Goal: Task Accomplishment & Management: Manage account settings

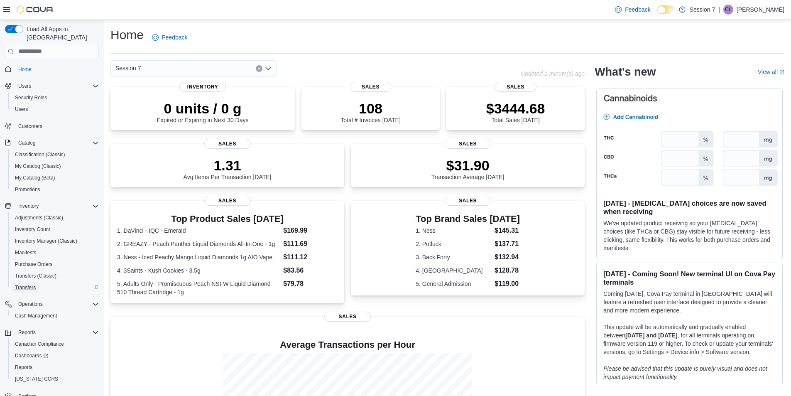
click at [34, 284] on span "Transfers" at bounding box center [25, 287] width 21 height 7
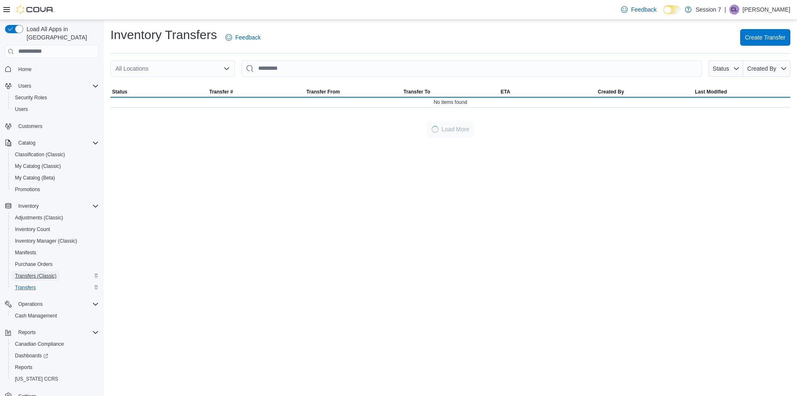
click at [37, 272] on span "Transfers (Classic)" at bounding box center [36, 275] width 42 height 7
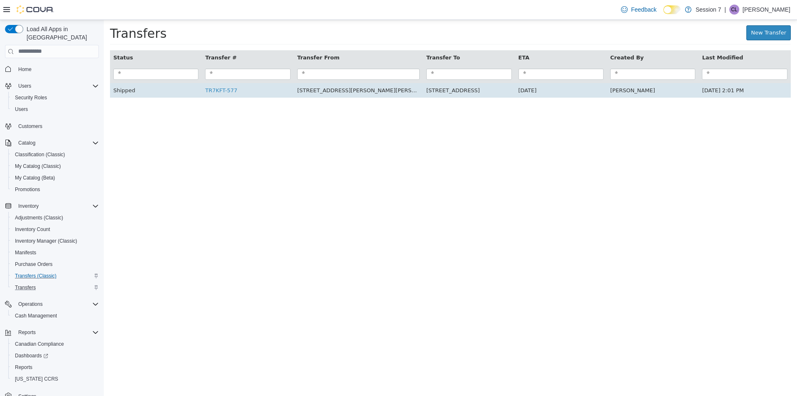
click at [227, 97] on td "TR7KFT-577" at bounding box center [248, 90] width 92 height 15
click at [227, 88] on link "TR7KFT-577" at bounding box center [221, 90] width 32 height 6
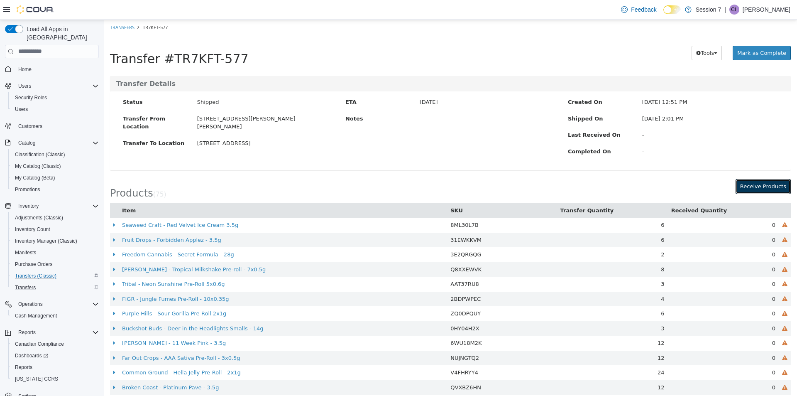
click at [769, 187] on button "Receive Products" at bounding box center [762, 185] width 55 height 15
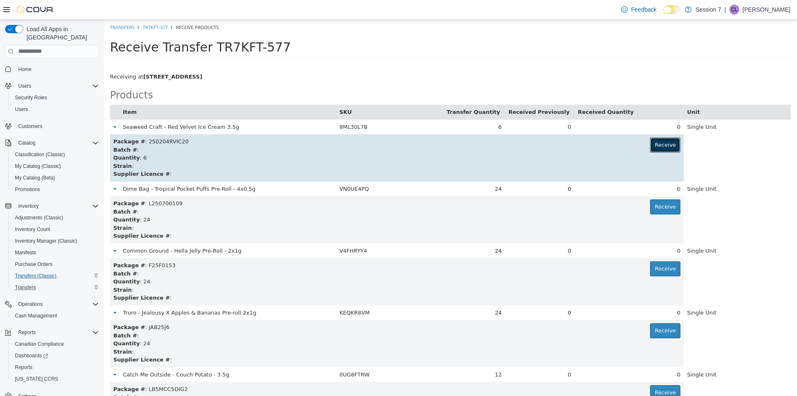
click at [658, 150] on button "Receive" at bounding box center [665, 144] width 30 height 15
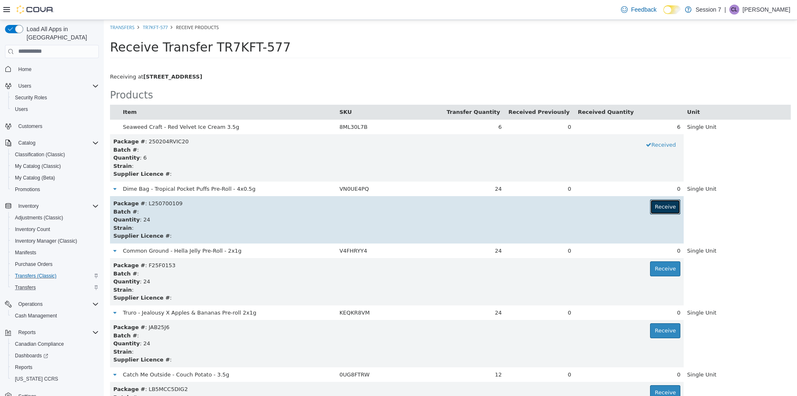
click at [662, 200] on button "Receive" at bounding box center [665, 206] width 30 height 15
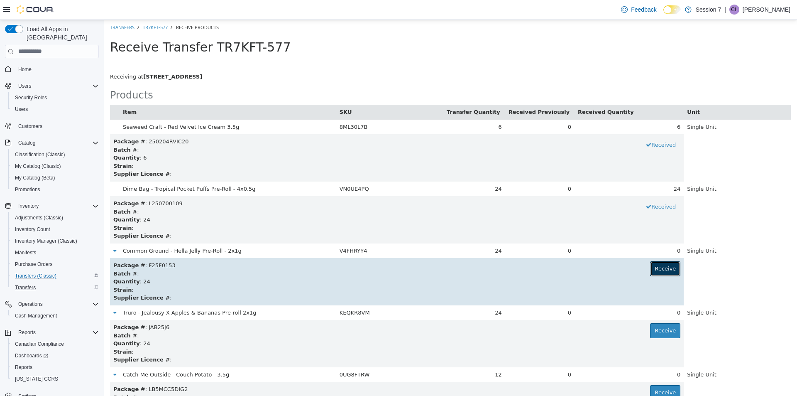
click at [653, 273] on button "Receive" at bounding box center [665, 268] width 30 height 15
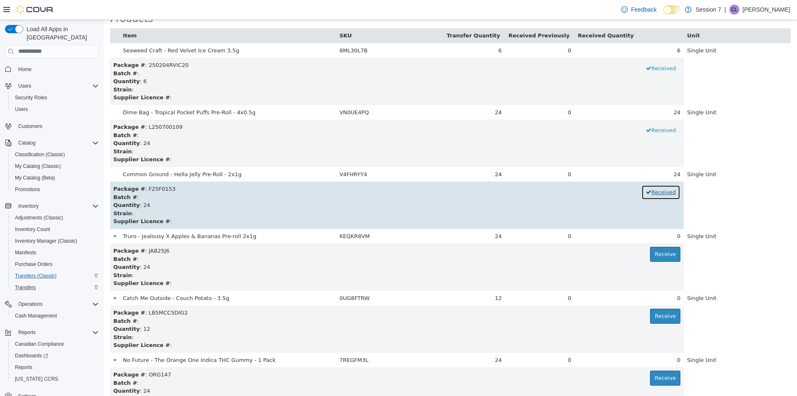
scroll to position [83, 0]
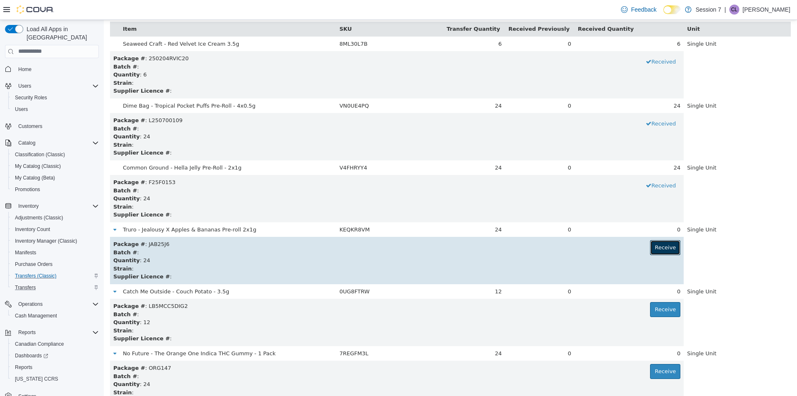
click at [650, 249] on button "Receive" at bounding box center [665, 246] width 30 height 15
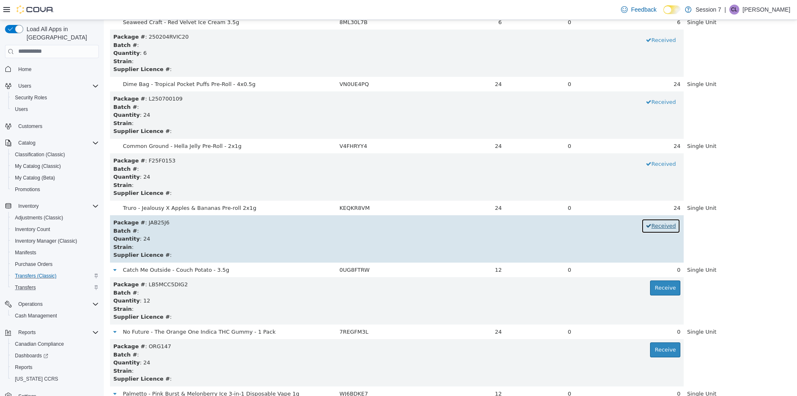
scroll to position [125, 0]
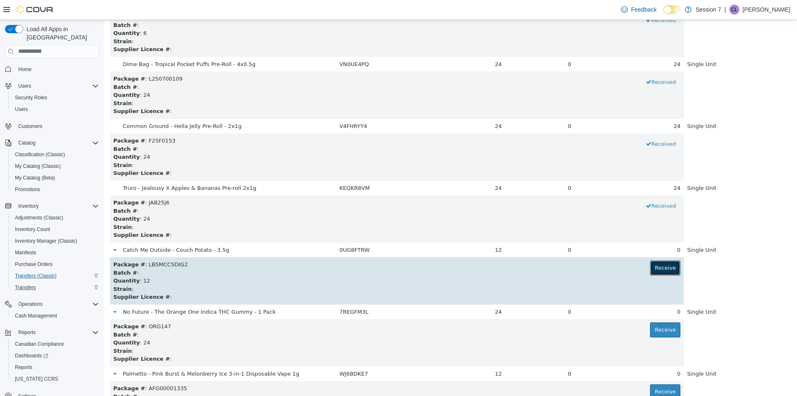
click at [650, 268] on button "Receive" at bounding box center [665, 267] width 30 height 15
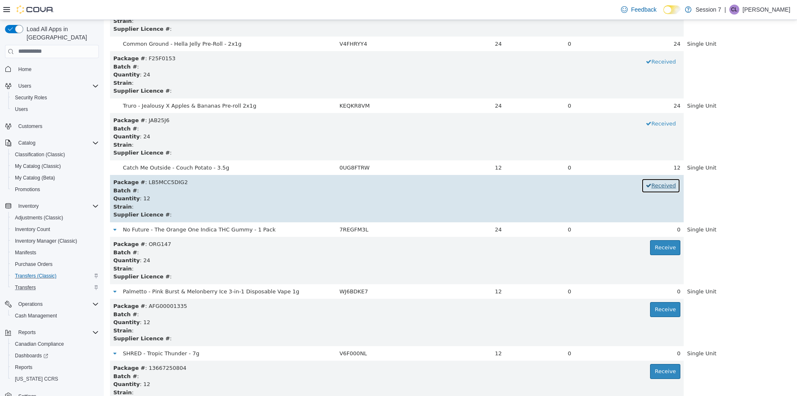
scroll to position [208, 0]
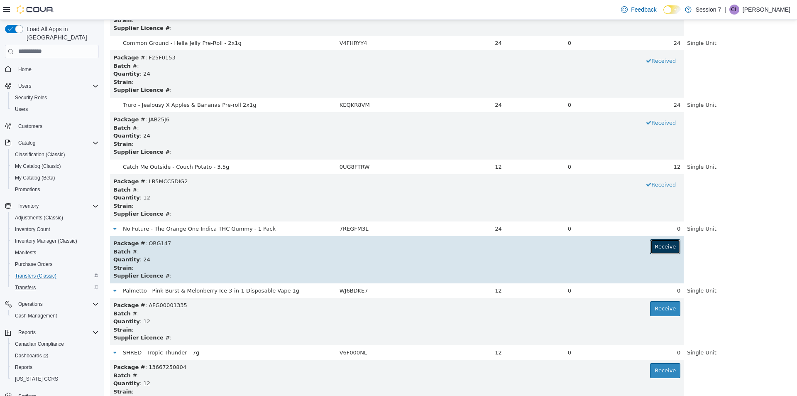
click at [655, 242] on button "Receive" at bounding box center [665, 246] width 30 height 15
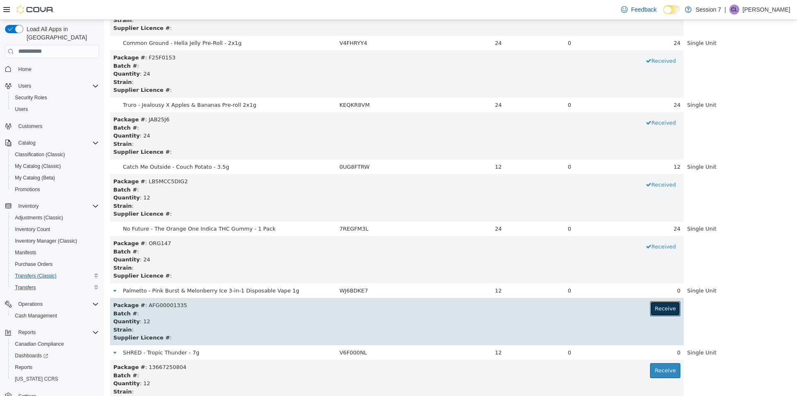
click at [666, 307] on button "Receive" at bounding box center [665, 307] width 30 height 15
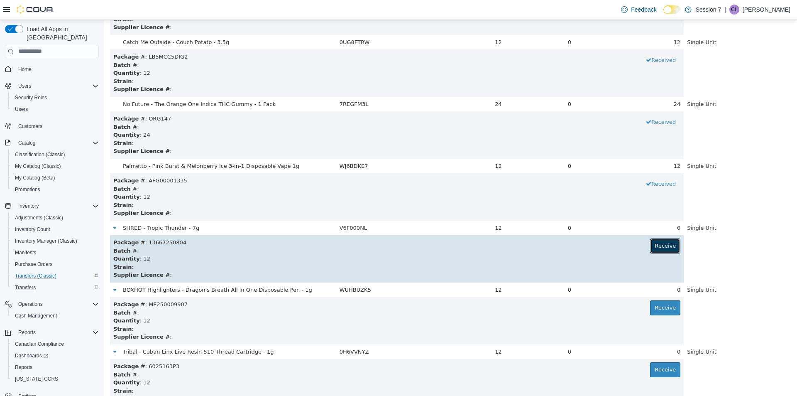
click at [664, 252] on button "Receive" at bounding box center [665, 245] width 30 height 15
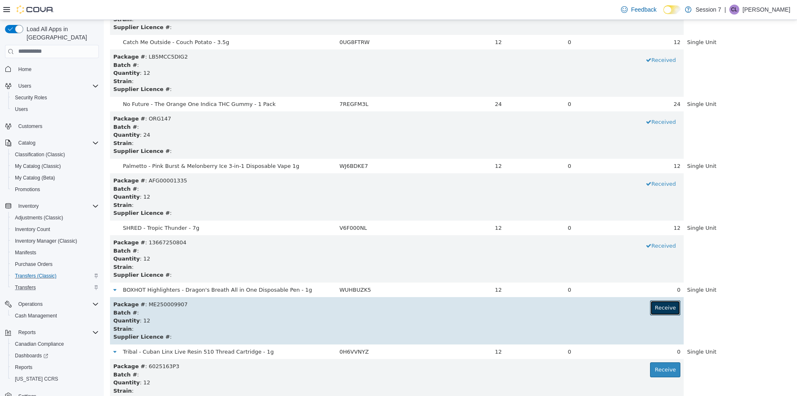
click at [662, 300] on button "Receive" at bounding box center [665, 307] width 30 height 15
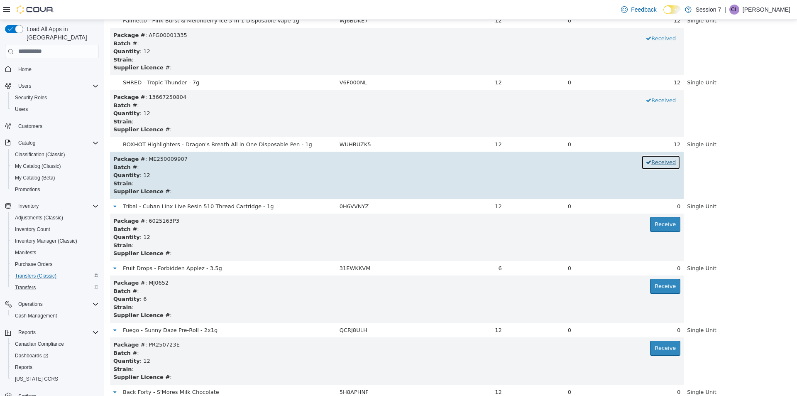
scroll to position [498, 0]
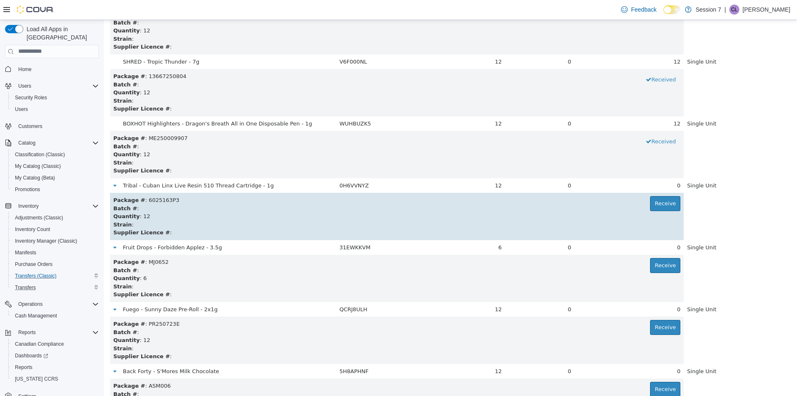
click at [662, 214] on div "Quantity : 12" at bounding box center [396, 216] width 567 height 8
click at [662, 212] on div "Quantity : 12" at bounding box center [396, 216] width 567 height 8
click at [660, 206] on button "Receive" at bounding box center [665, 202] width 30 height 15
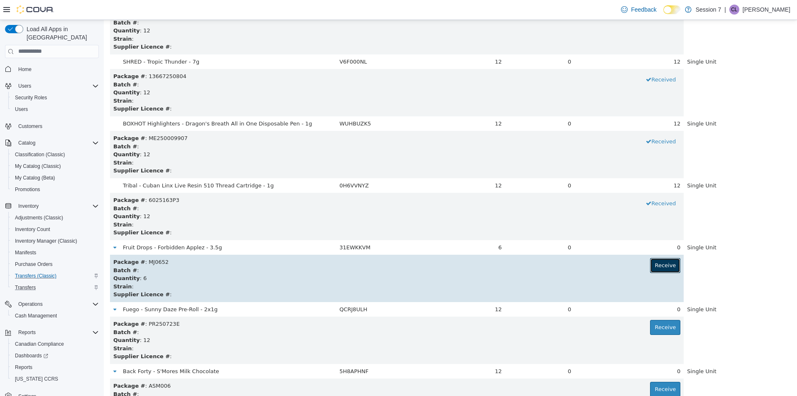
click at [657, 264] on button "Receive" at bounding box center [665, 264] width 30 height 15
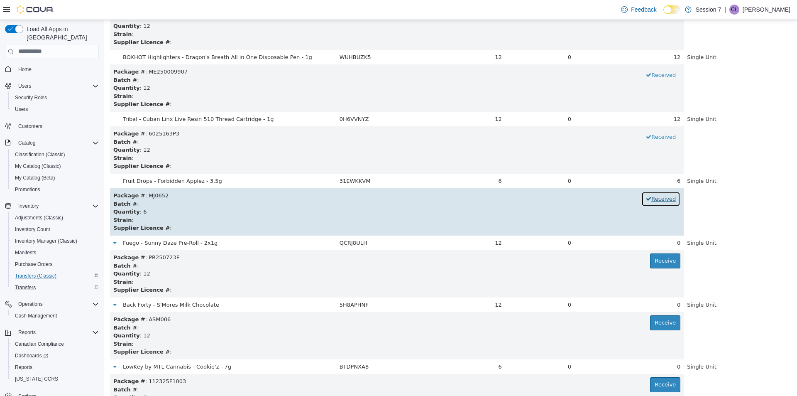
scroll to position [664, 0]
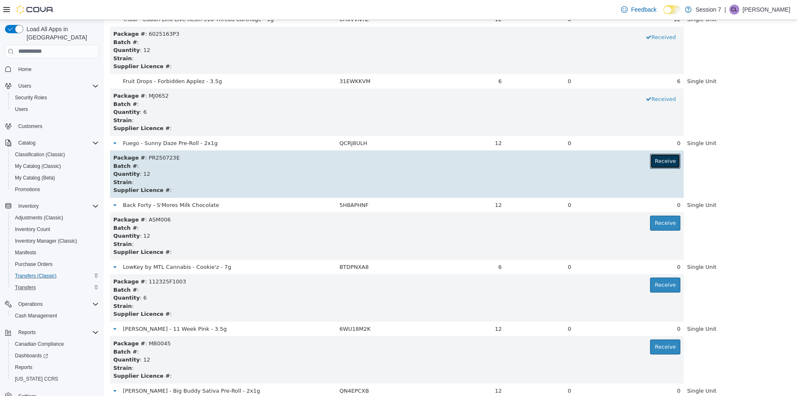
click at [659, 161] on button "Receive" at bounding box center [665, 160] width 30 height 15
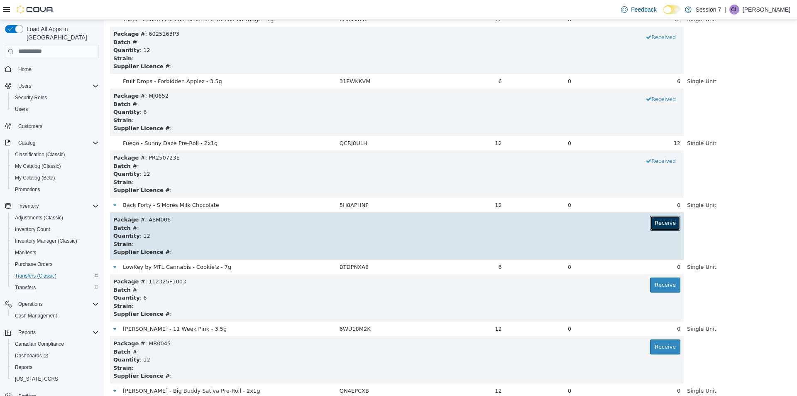
click at [663, 228] on button "Receive" at bounding box center [665, 222] width 30 height 15
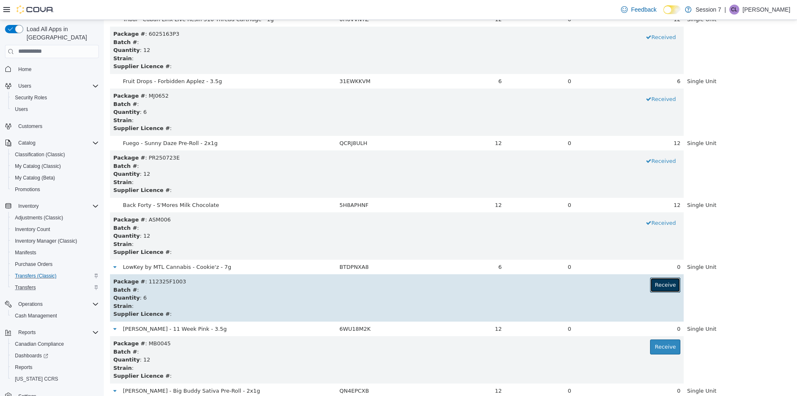
click at [657, 280] on button "Receive" at bounding box center [665, 284] width 30 height 15
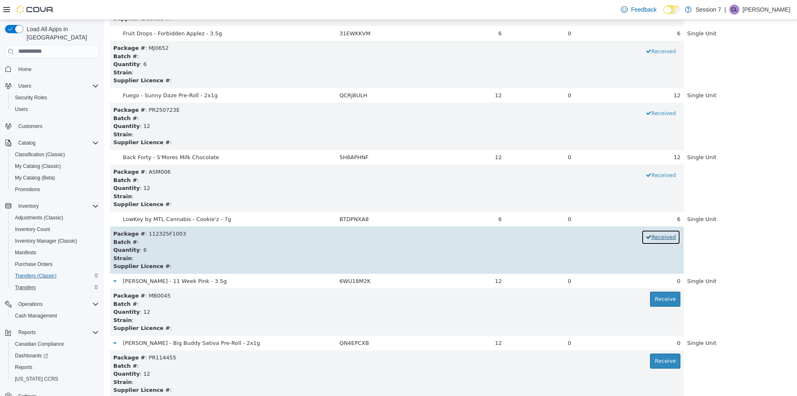
scroll to position [789, 0]
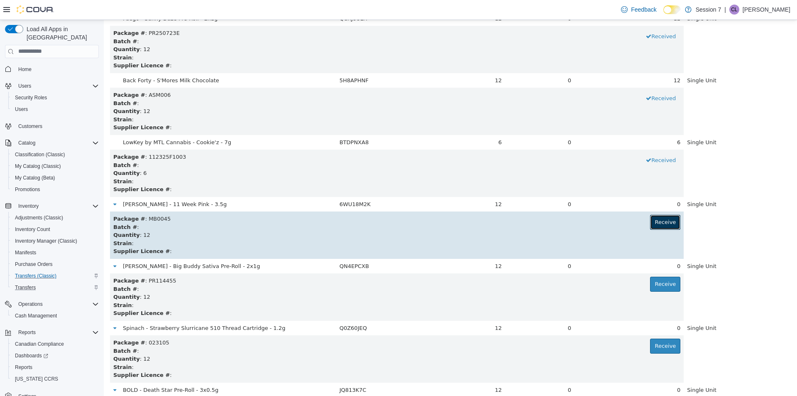
click at [658, 228] on button "Receive" at bounding box center [665, 221] width 30 height 15
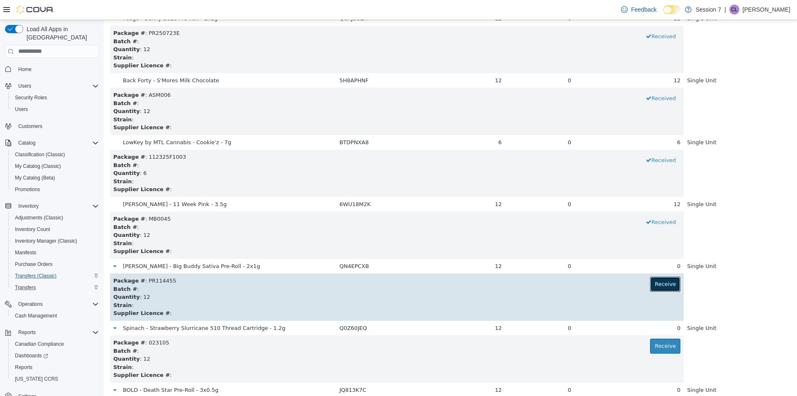
click at [655, 281] on button "Receive" at bounding box center [665, 283] width 30 height 15
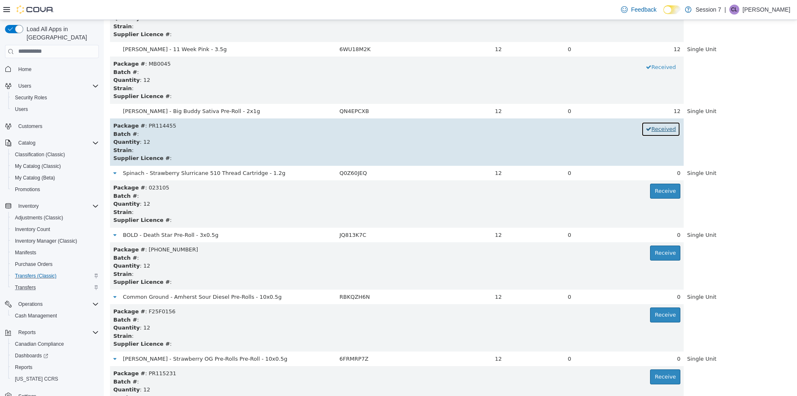
scroll to position [955, 0]
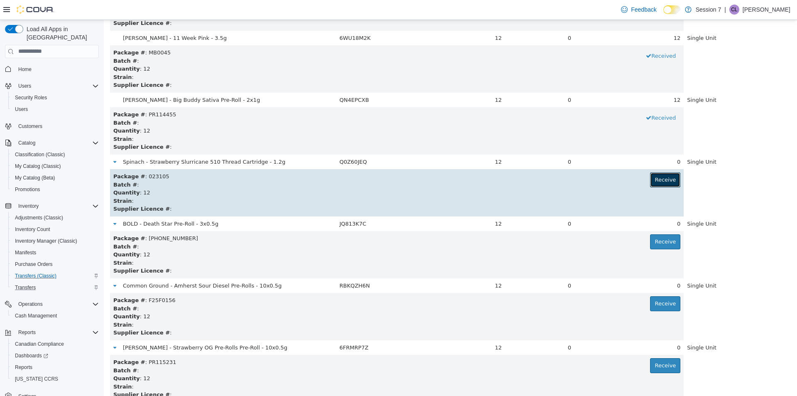
click at [662, 182] on button "Receive" at bounding box center [665, 179] width 30 height 15
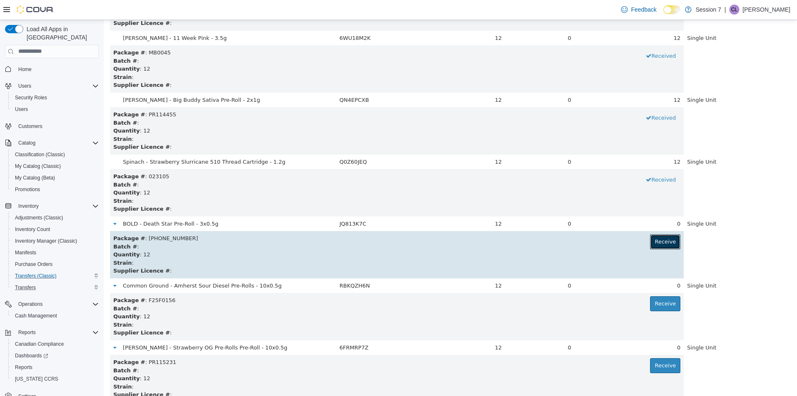
click at [655, 242] on button "Receive" at bounding box center [665, 241] width 30 height 15
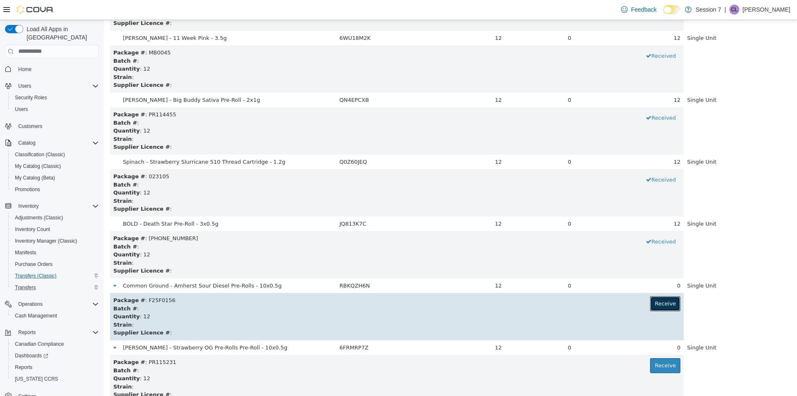
click at [660, 301] on button "Receive" at bounding box center [665, 302] width 30 height 15
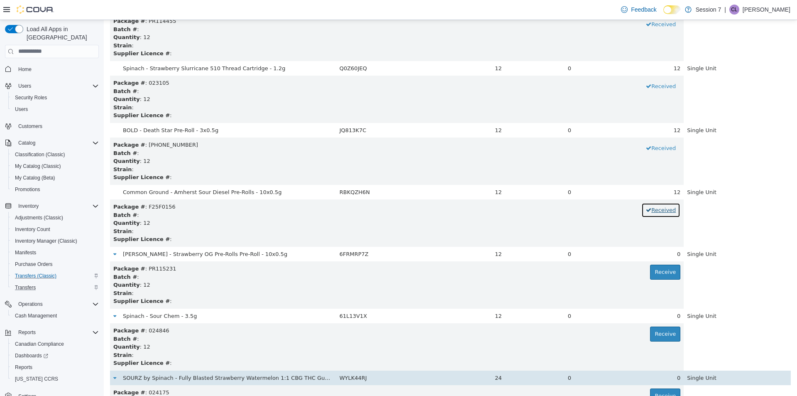
scroll to position [1121, 0]
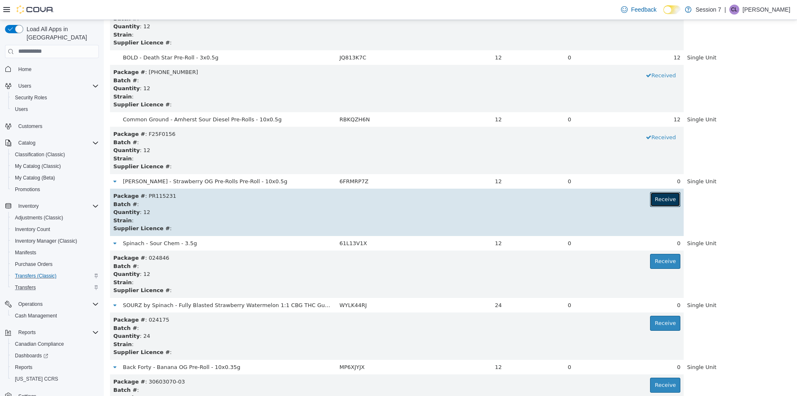
click at [662, 205] on button "Receive" at bounding box center [665, 198] width 30 height 15
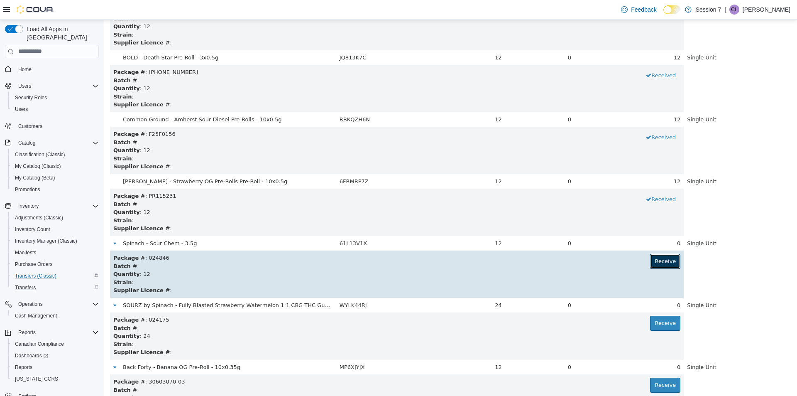
click at [659, 267] on button "Receive" at bounding box center [665, 260] width 30 height 15
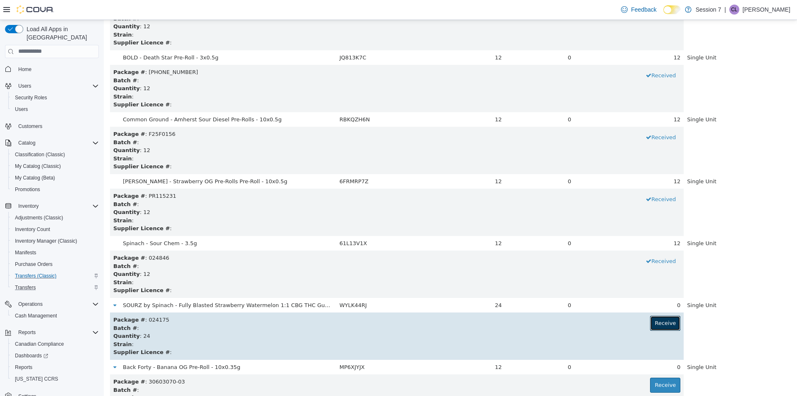
click at [661, 319] on button "Receive" at bounding box center [665, 322] width 30 height 15
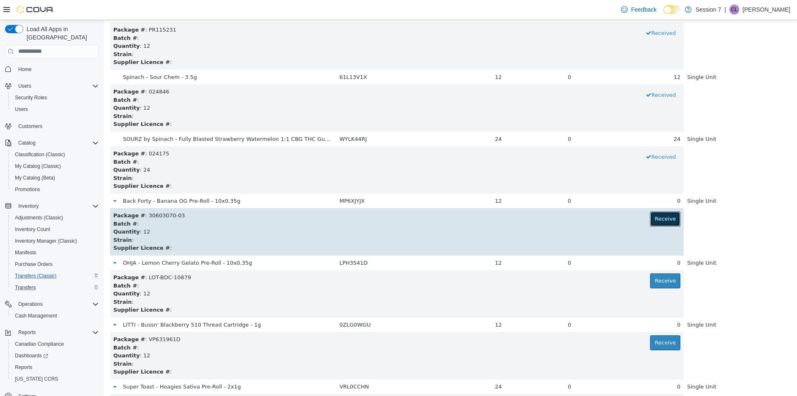
click at [650, 218] on button "Receive" at bounding box center [665, 218] width 30 height 15
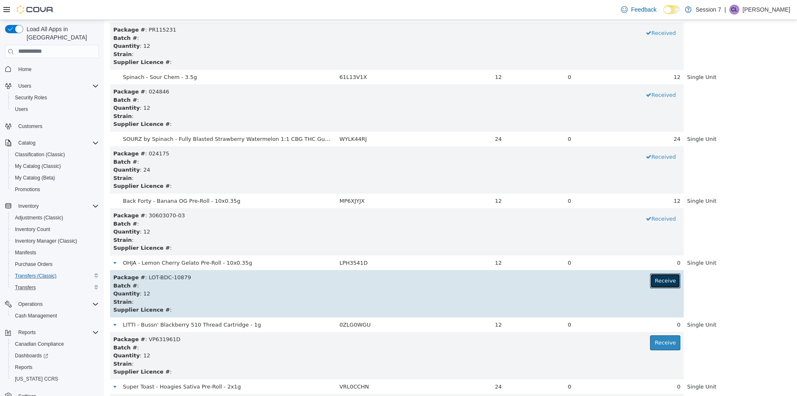
click at [653, 286] on button "Receive" at bounding box center [665, 280] width 30 height 15
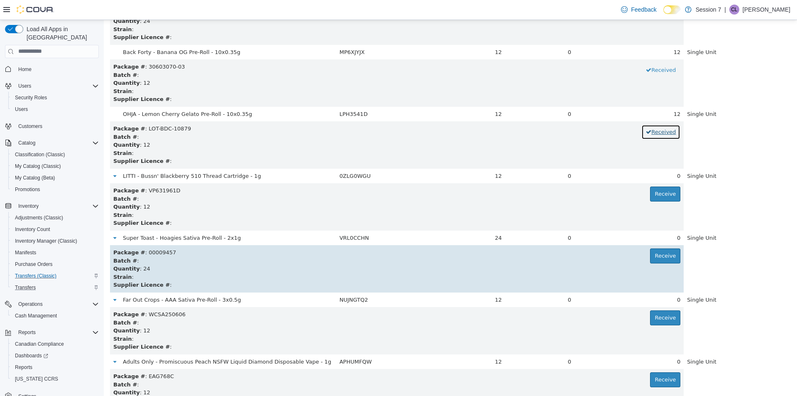
scroll to position [1453, 0]
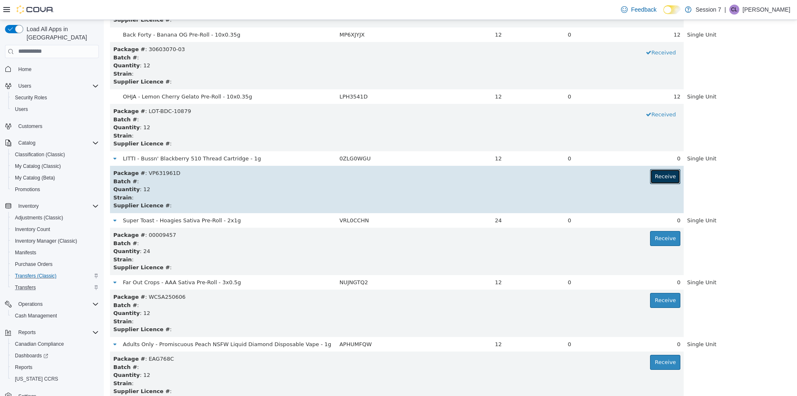
click at [657, 179] on button "Receive" at bounding box center [665, 175] width 30 height 15
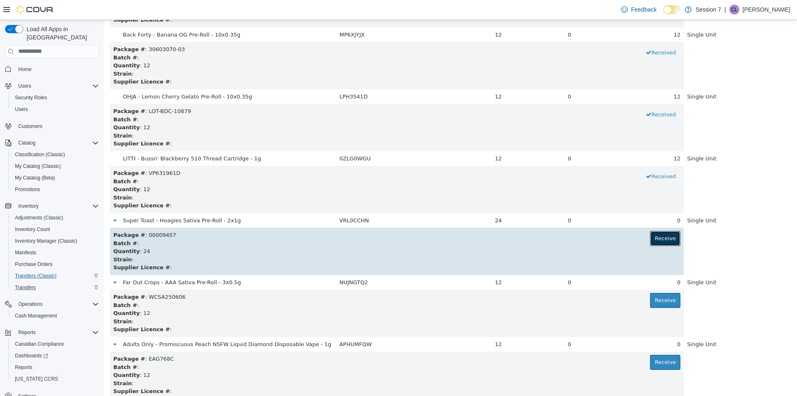
click at [654, 232] on button "Receive" at bounding box center [665, 237] width 30 height 15
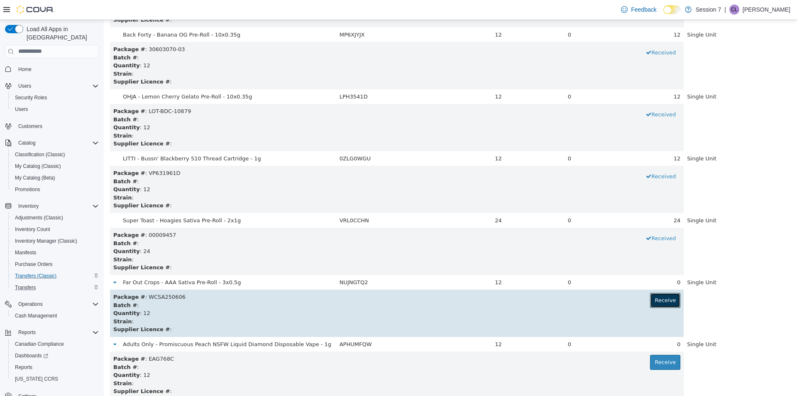
click at [657, 297] on button "Receive" at bounding box center [665, 299] width 30 height 15
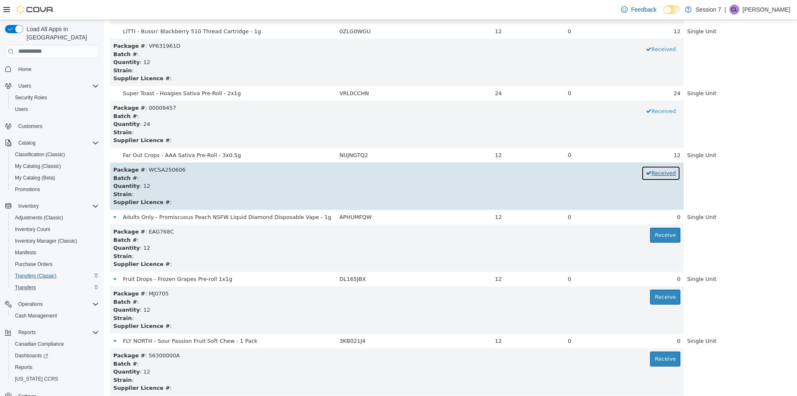
scroll to position [1702, 0]
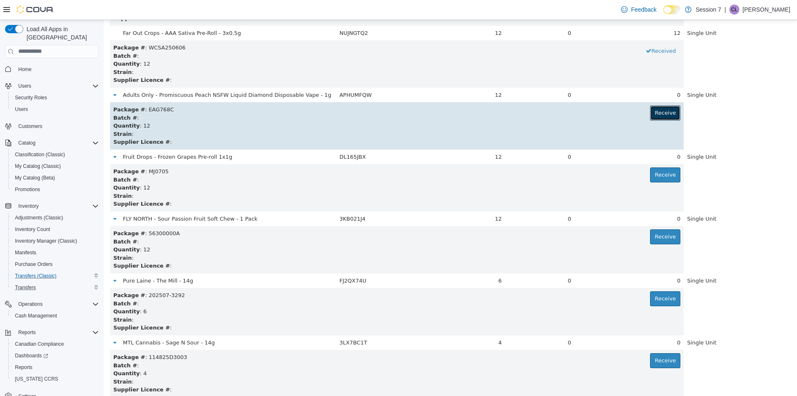
click at [657, 105] on button "Receive" at bounding box center [665, 112] width 30 height 15
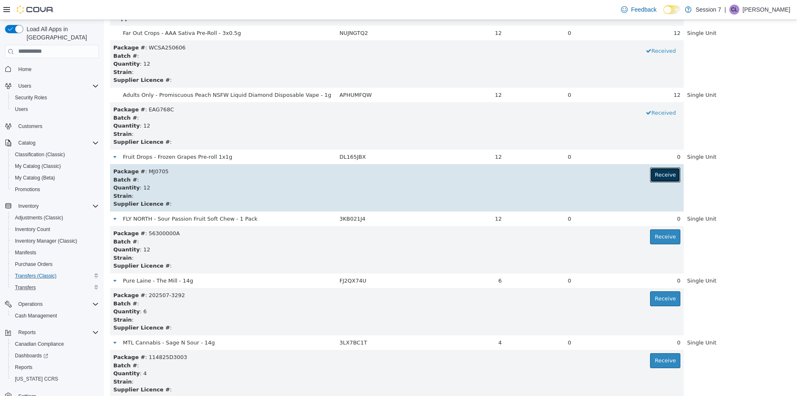
click at [668, 172] on button "Receive" at bounding box center [665, 174] width 30 height 15
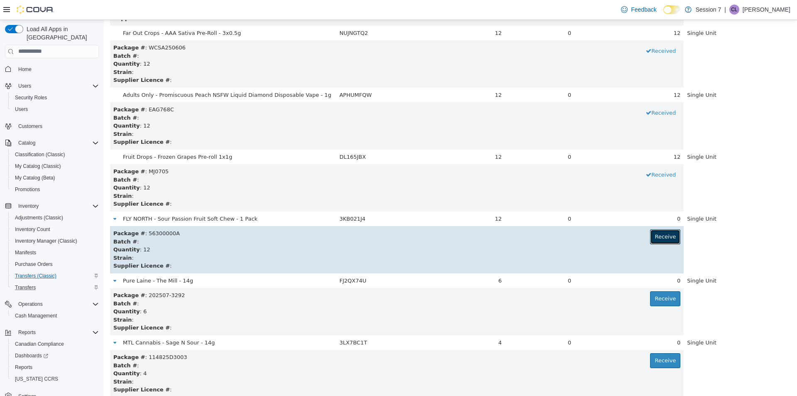
click at [656, 239] on button "Receive" at bounding box center [665, 236] width 30 height 15
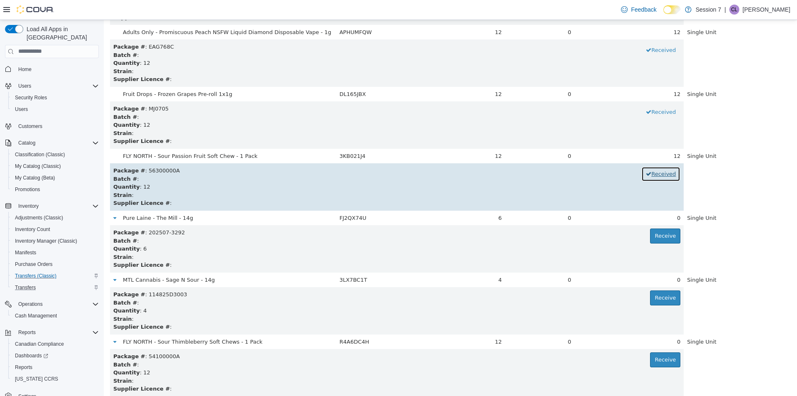
scroll to position [1868, 0]
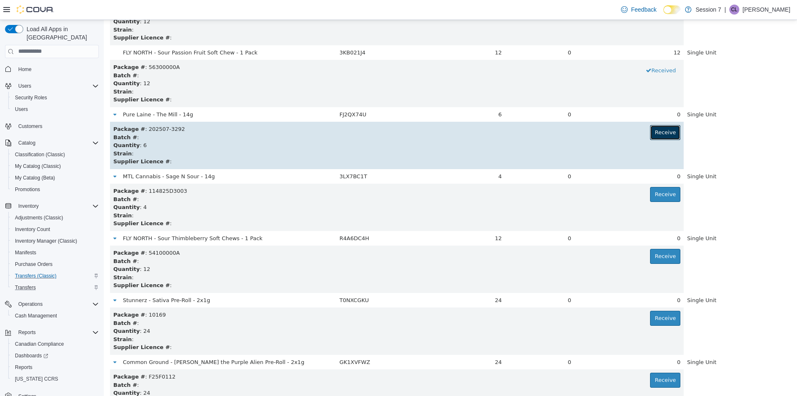
click at [671, 125] on button "Receive" at bounding box center [665, 132] width 30 height 15
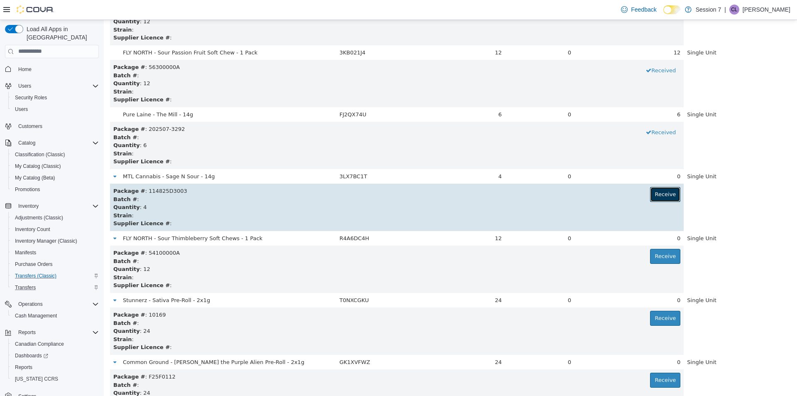
click at [662, 198] on button "Receive" at bounding box center [665, 193] width 30 height 15
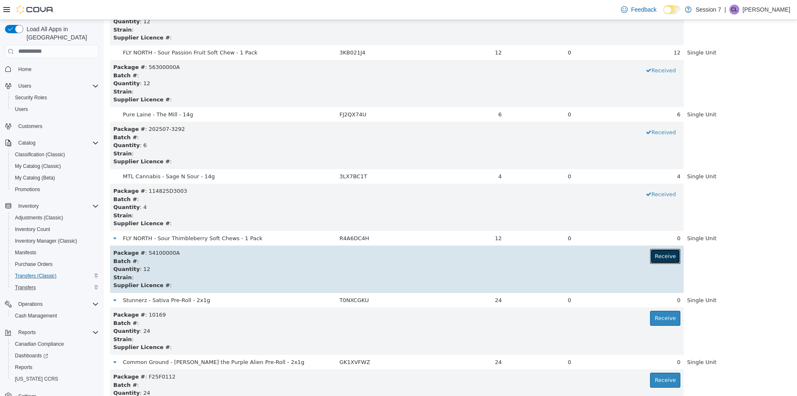
click at [658, 249] on button "Receive" at bounding box center [665, 255] width 30 height 15
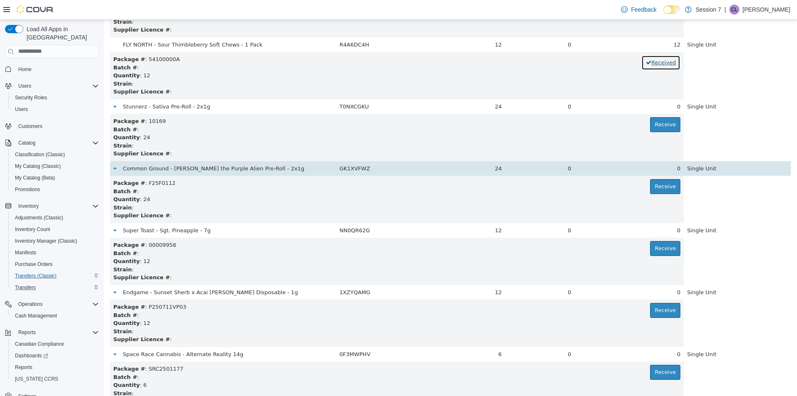
scroll to position [2075, 0]
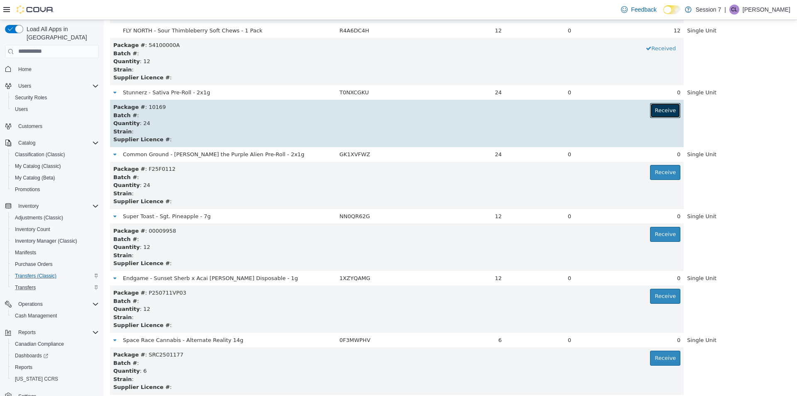
click at [656, 110] on button "Receive" at bounding box center [665, 110] width 30 height 15
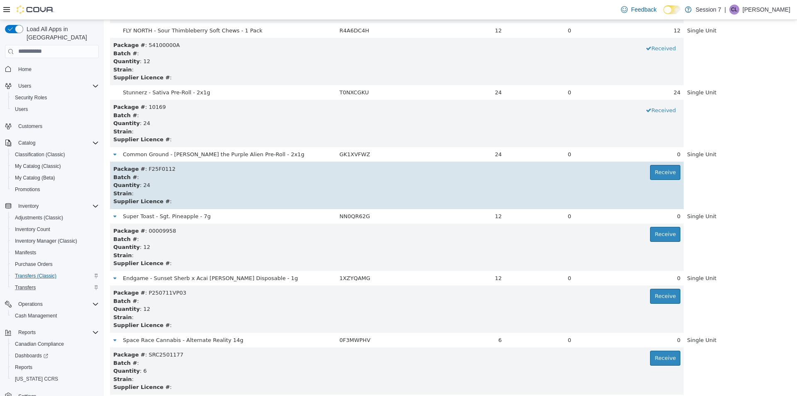
click at [657, 186] on div "Quantity : 24" at bounding box center [396, 185] width 567 height 8
click at [662, 171] on button "Receive" at bounding box center [665, 171] width 30 height 15
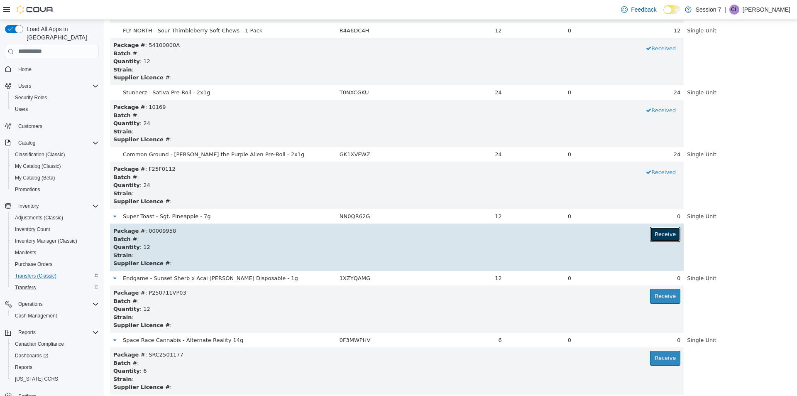
click at [653, 232] on button "Receive" at bounding box center [665, 233] width 30 height 15
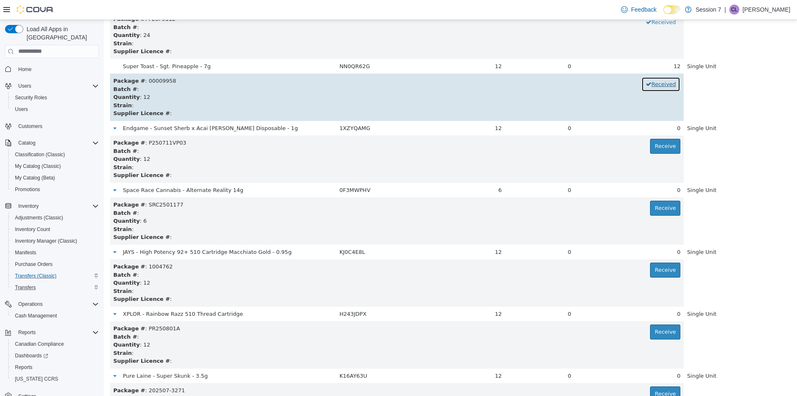
scroll to position [2241, 0]
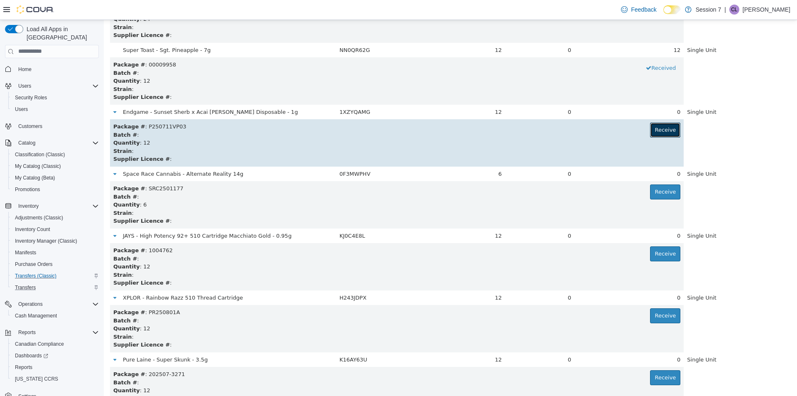
click at [662, 130] on button "Receive" at bounding box center [665, 129] width 30 height 15
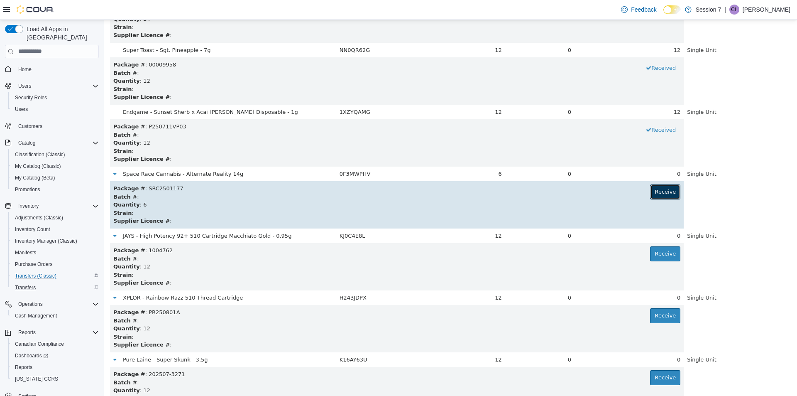
click at [664, 193] on button "Receive" at bounding box center [665, 191] width 30 height 15
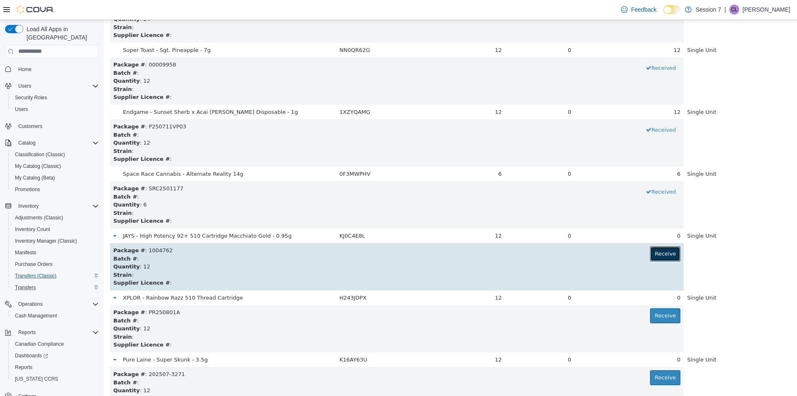
click at [662, 253] on button "Receive" at bounding box center [665, 253] width 30 height 15
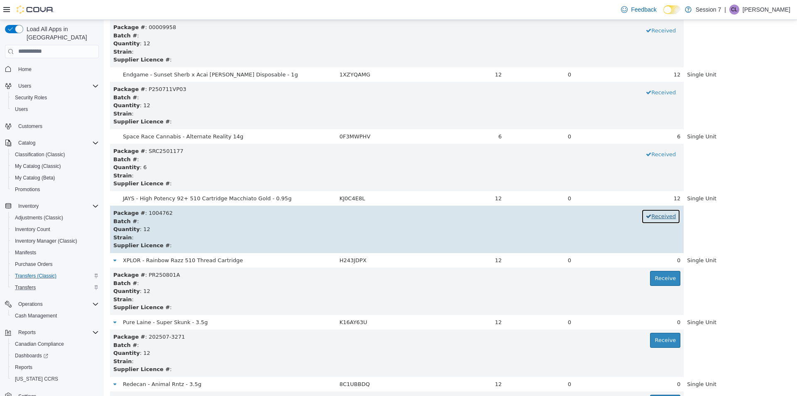
scroll to position [2324, 0]
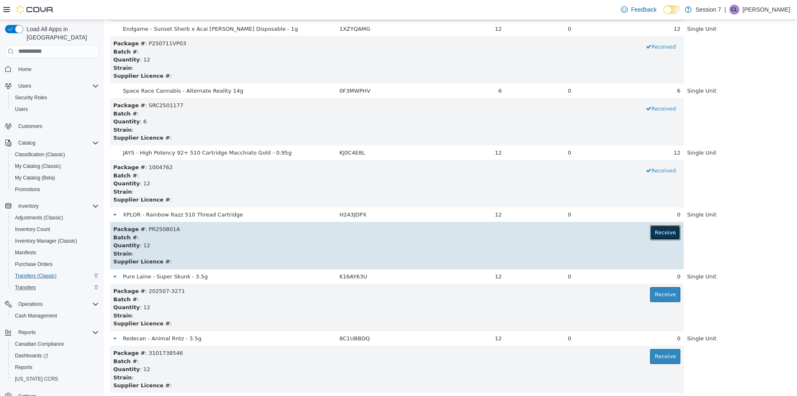
click at [650, 228] on button "Receive" at bounding box center [665, 232] width 30 height 15
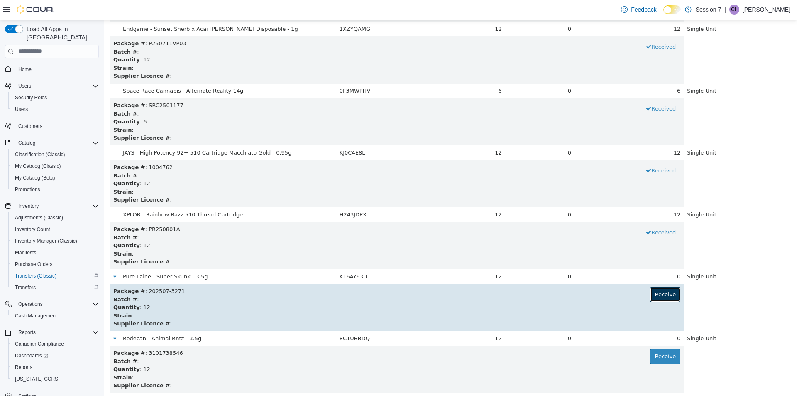
click at [650, 294] on button "Receive" at bounding box center [665, 293] width 30 height 15
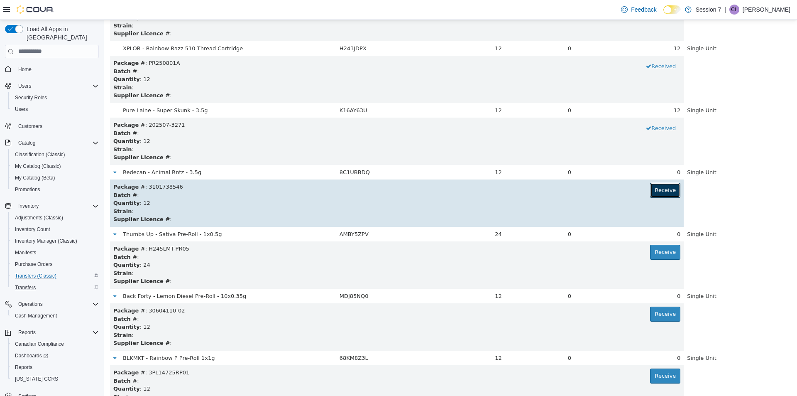
click at [662, 185] on button "Receive" at bounding box center [665, 189] width 30 height 15
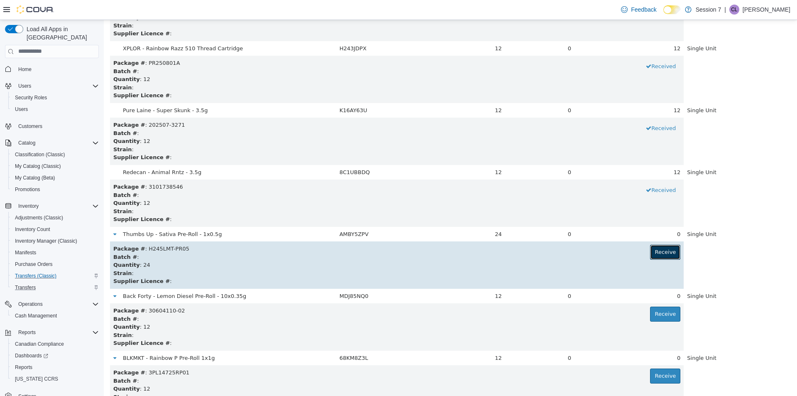
click at [659, 247] on button "Receive" at bounding box center [665, 251] width 30 height 15
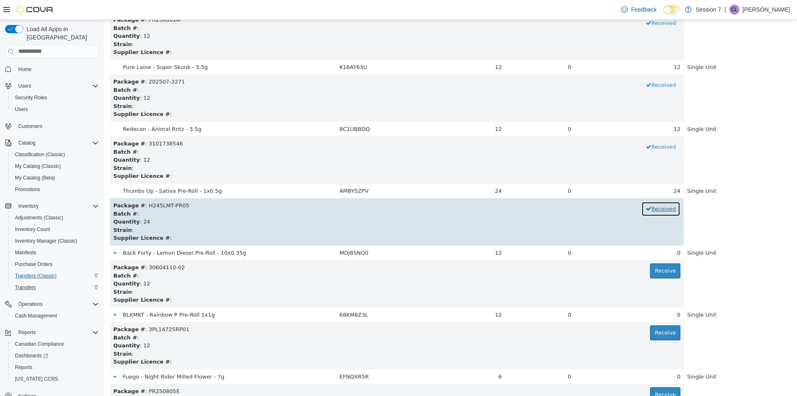
scroll to position [2615, 0]
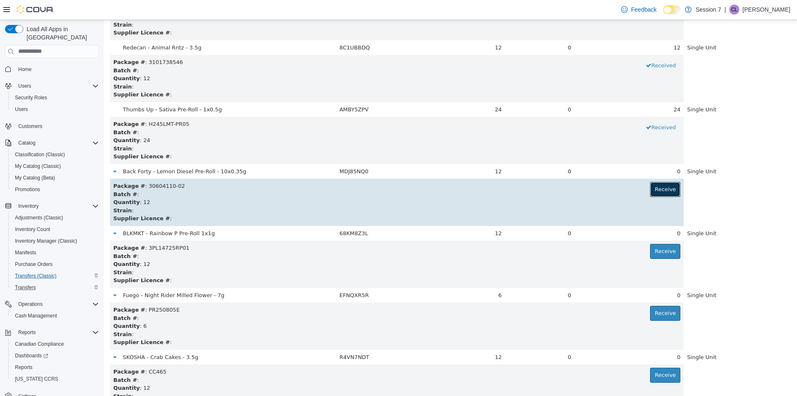
click at [656, 189] on button "Receive" at bounding box center [665, 188] width 30 height 15
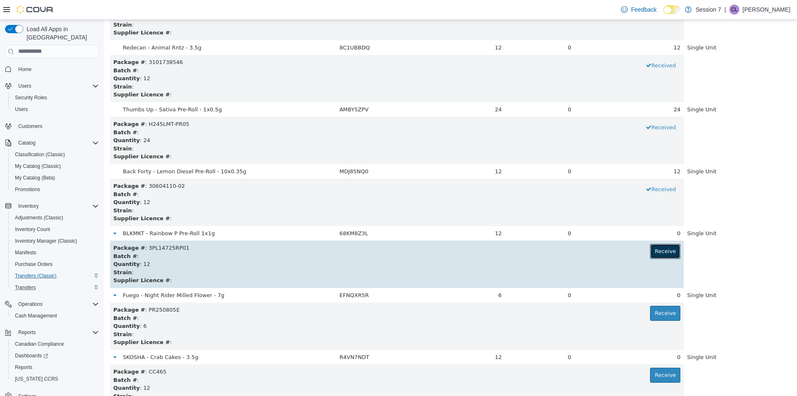
click at [654, 254] on button "Receive" at bounding box center [665, 250] width 30 height 15
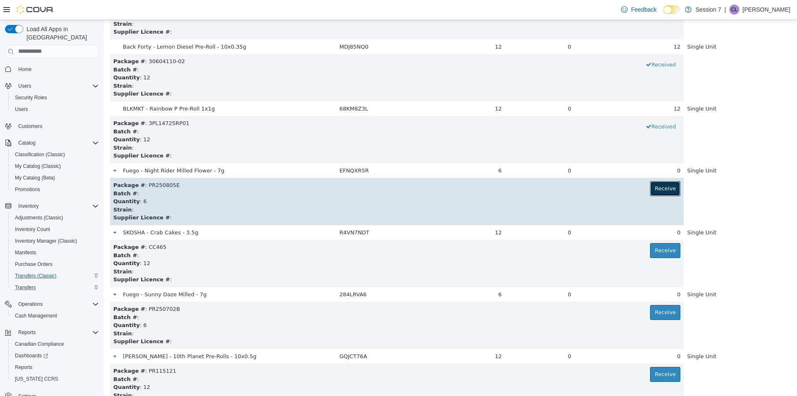
click at [658, 182] on button "Receive" at bounding box center [665, 188] width 30 height 15
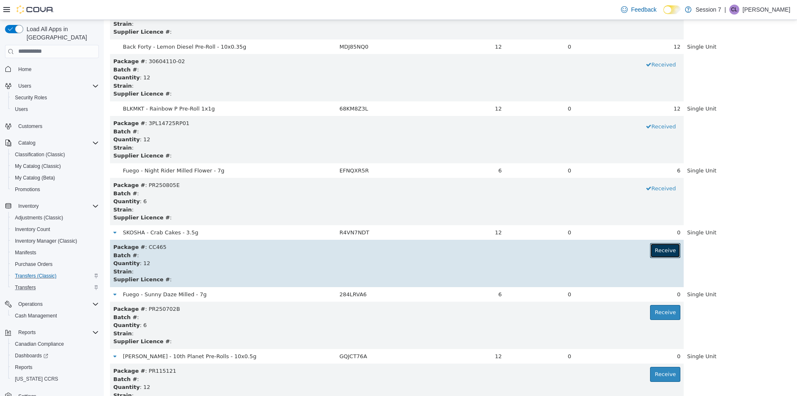
click at [656, 247] on button "Receive" at bounding box center [665, 249] width 30 height 15
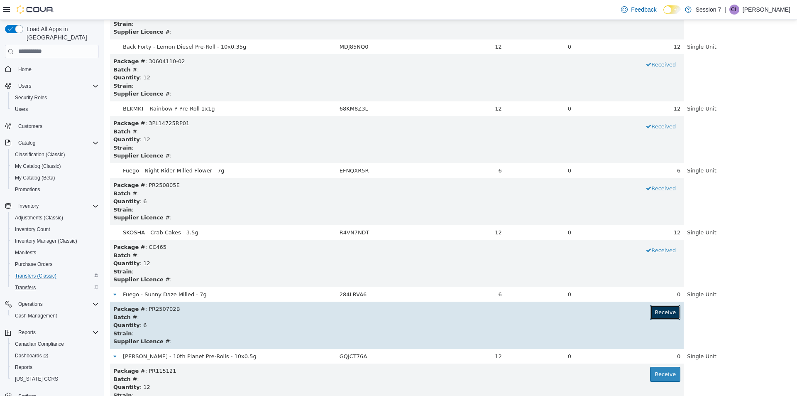
click at [659, 309] on button "Receive" at bounding box center [665, 311] width 30 height 15
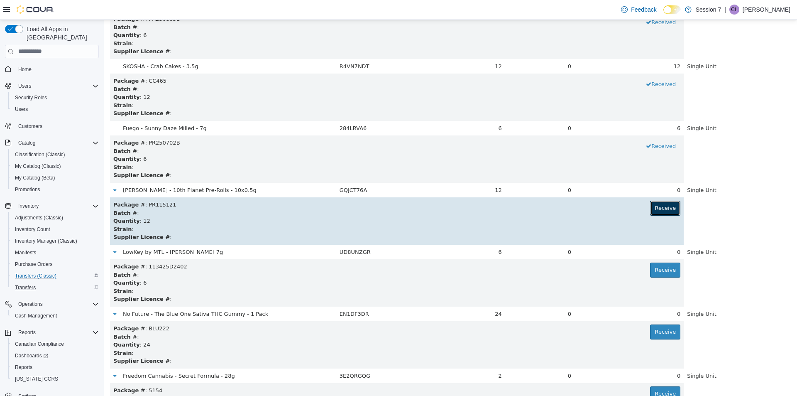
click at [668, 203] on button "Receive" at bounding box center [665, 207] width 30 height 15
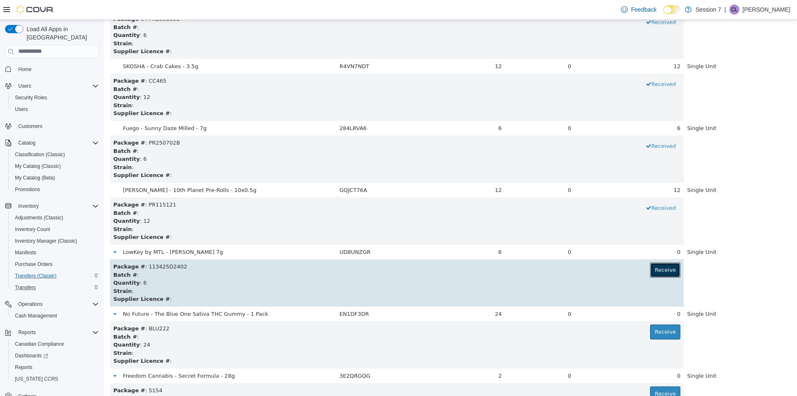
click at [652, 275] on button "Receive" at bounding box center [665, 269] width 30 height 15
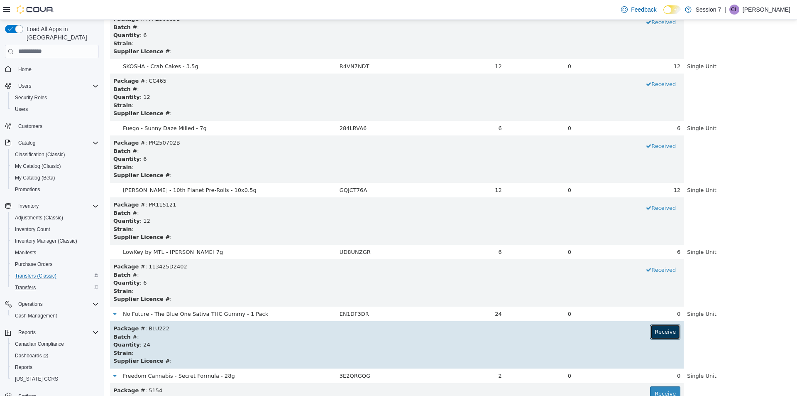
click at [659, 327] on button "Receive" at bounding box center [665, 331] width 30 height 15
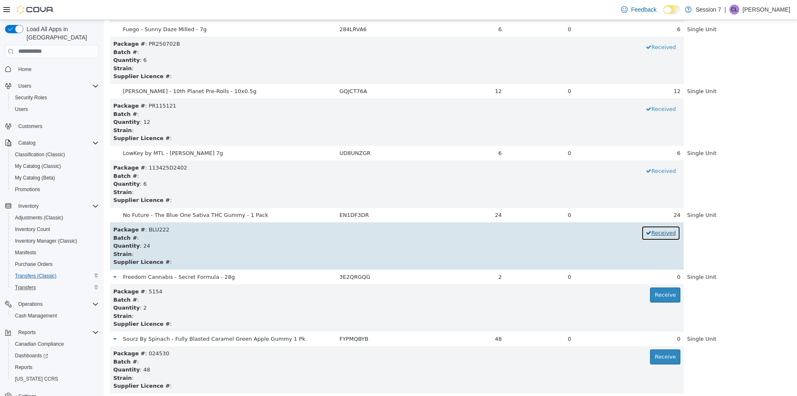
scroll to position [3113, 0]
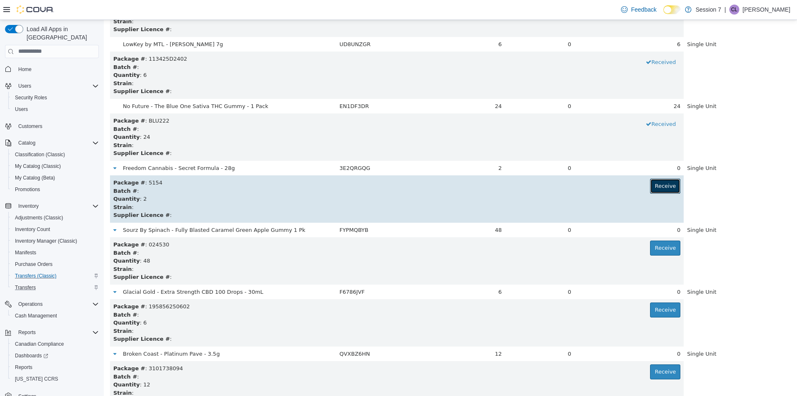
click at [651, 188] on button "Receive" at bounding box center [665, 185] width 30 height 15
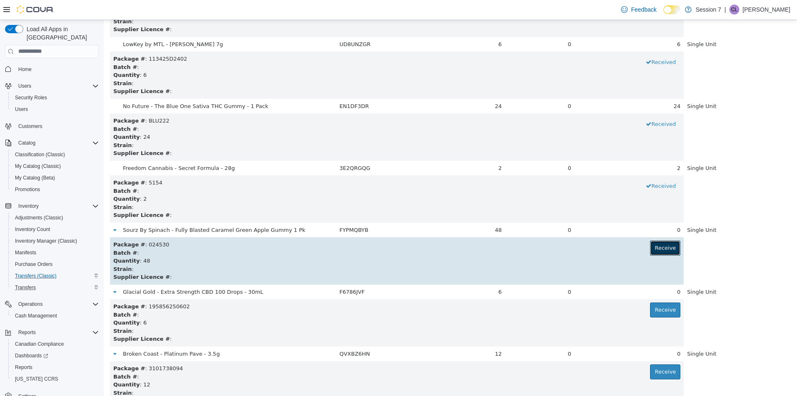
click at [656, 246] on button "Receive" at bounding box center [665, 247] width 30 height 15
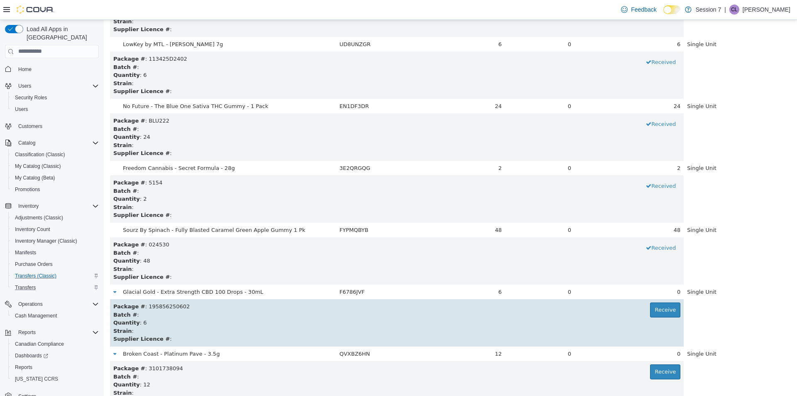
click at [658, 317] on div "Batch # :" at bounding box center [396, 314] width 567 height 8
click at [658, 308] on button "Receive" at bounding box center [665, 309] width 30 height 15
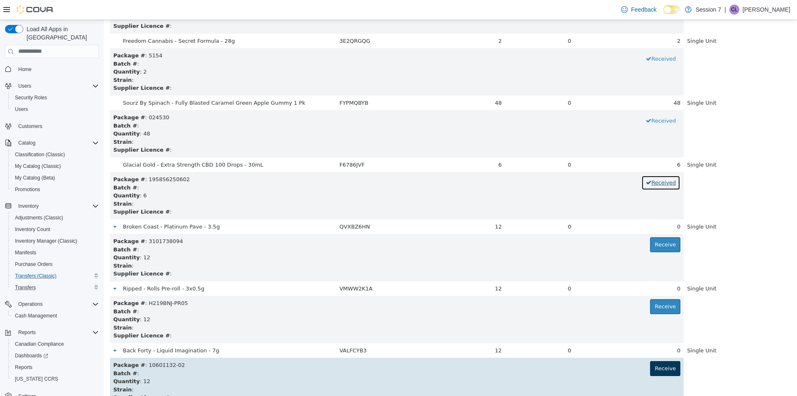
scroll to position [3320, 0]
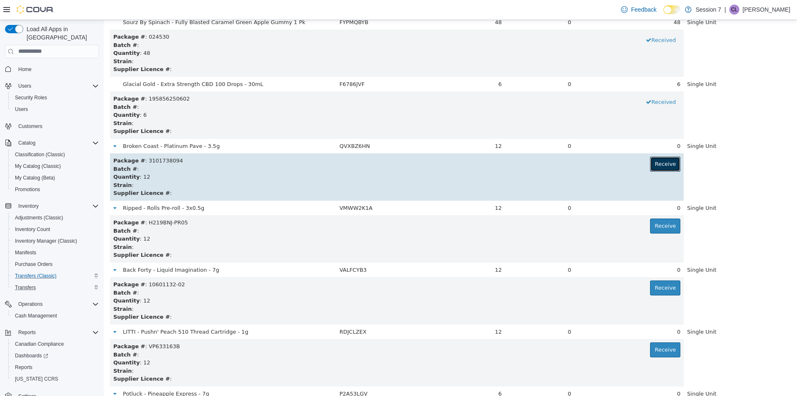
click at [657, 161] on button "Receive" at bounding box center [665, 163] width 30 height 15
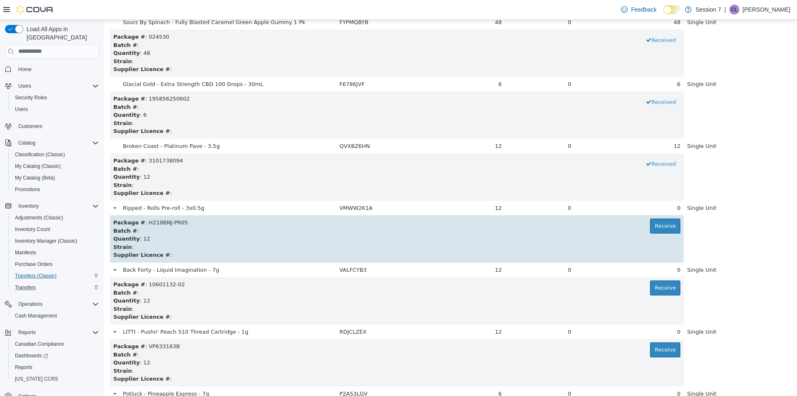
click at [654, 237] on div "Quantity : 12" at bounding box center [396, 238] width 567 height 8
click at [658, 224] on button "Receive" at bounding box center [665, 225] width 30 height 15
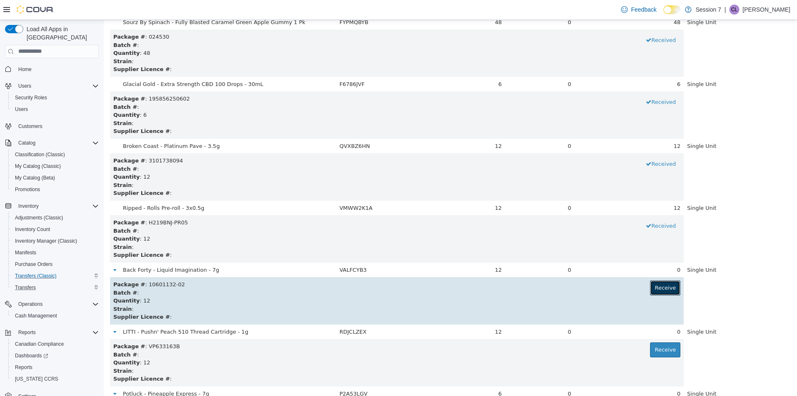
click at [662, 291] on button "Receive" at bounding box center [665, 287] width 30 height 15
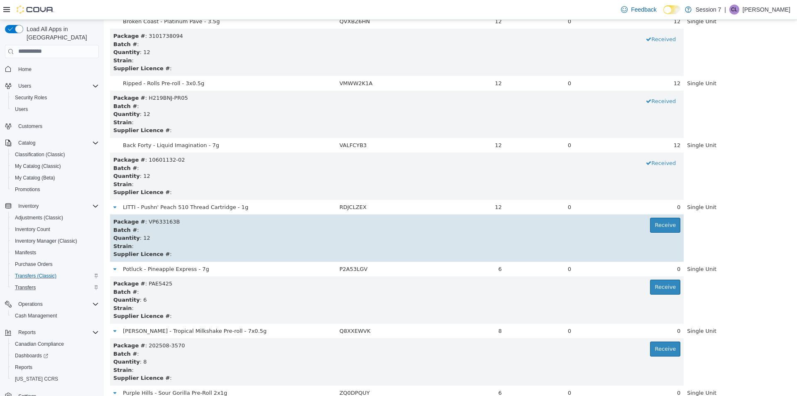
click at [657, 215] on td "Package # : VP633163B Receive Batch # : Quantity : 12 Strain : Supplier Licence…" at bounding box center [397, 237] width 574 height 47
click at [659, 224] on button "Receive" at bounding box center [665, 224] width 30 height 15
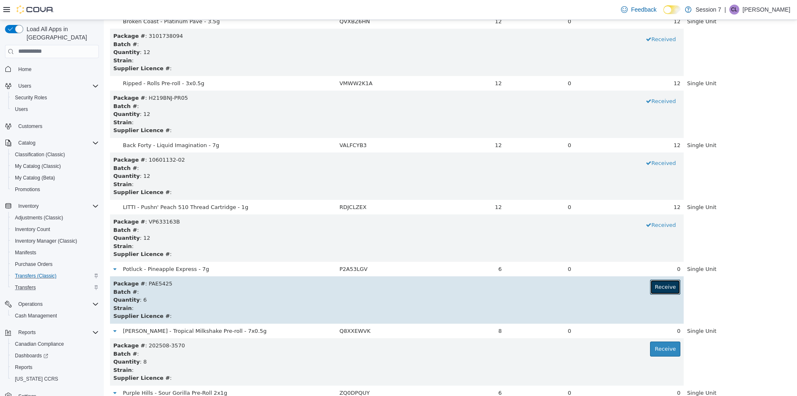
click at [657, 290] on button "Receive" at bounding box center [665, 286] width 30 height 15
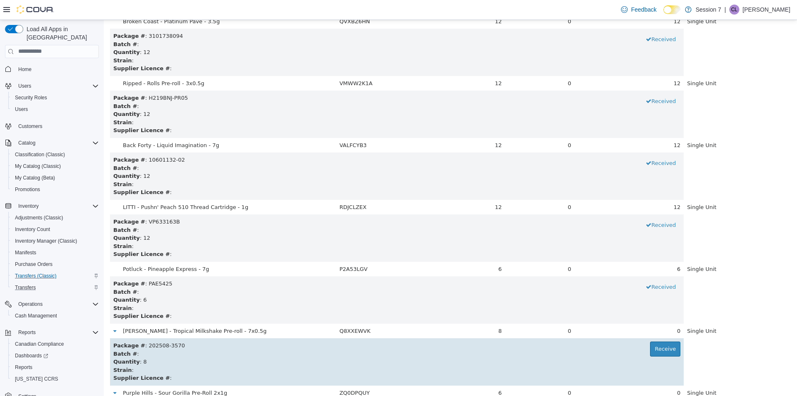
click at [657, 360] on div "Quantity : 8" at bounding box center [396, 361] width 567 height 8
click at [657, 349] on button "Receive" at bounding box center [665, 348] width 30 height 15
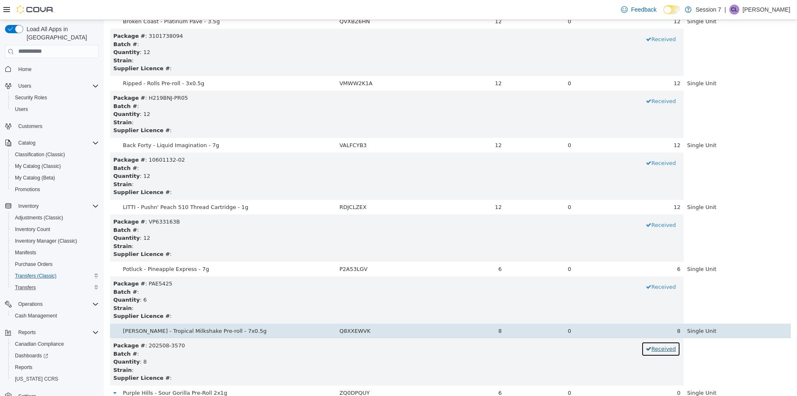
scroll to position [3694, 0]
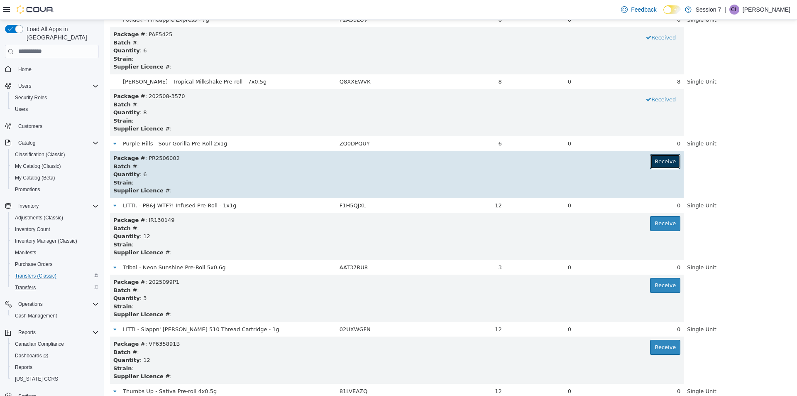
click at [658, 168] on button "Receive" at bounding box center [665, 161] width 30 height 15
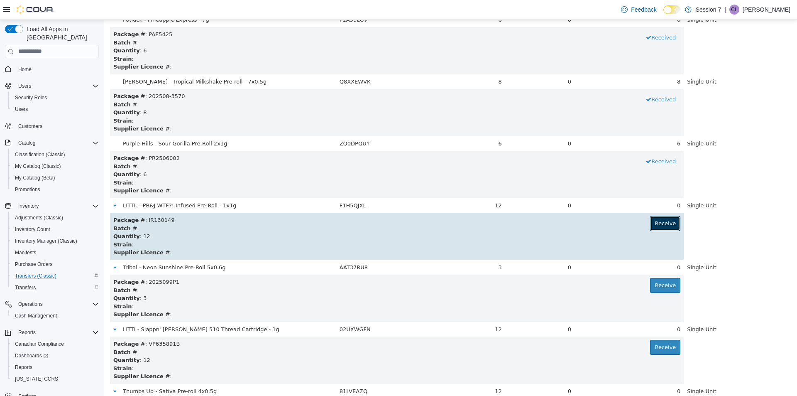
click at [661, 222] on button "Receive" at bounding box center [665, 222] width 30 height 15
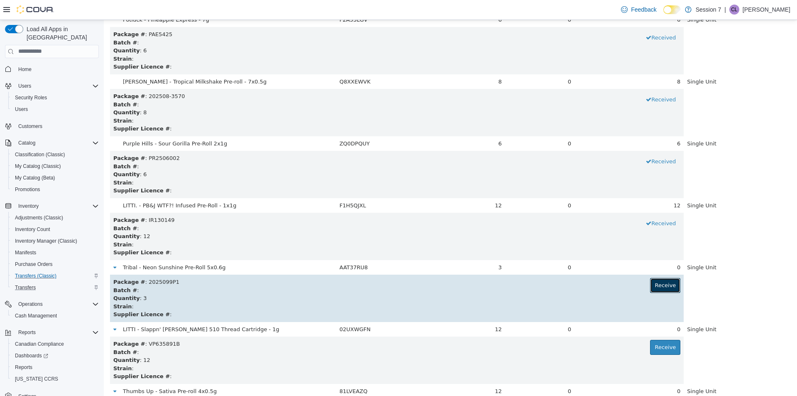
click at [657, 284] on button "Receive" at bounding box center [665, 284] width 30 height 15
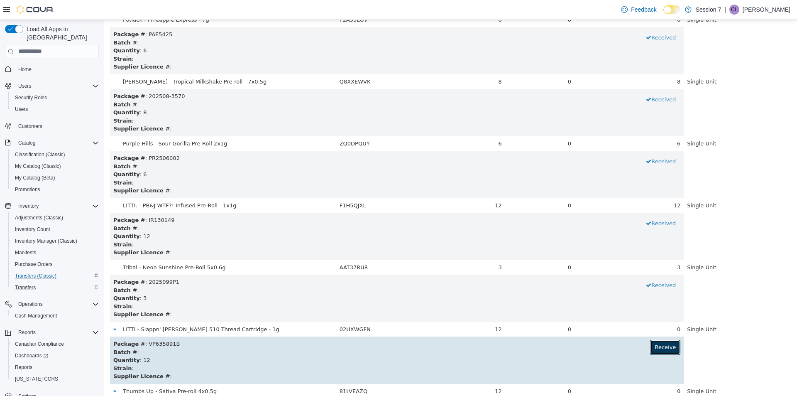
click at [652, 347] on button "Receive" at bounding box center [665, 346] width 30 height 15
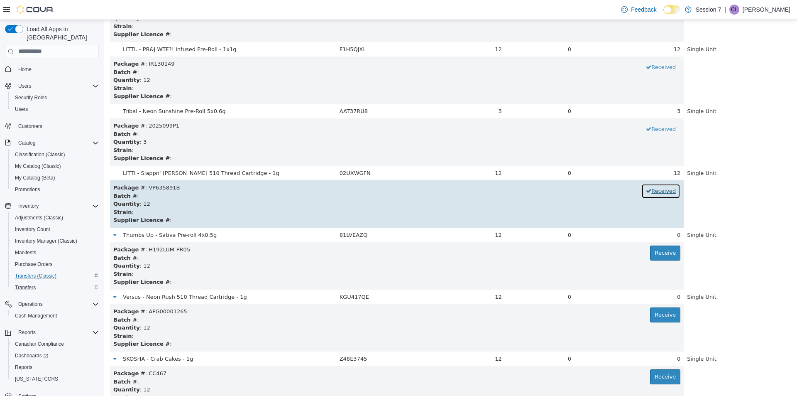
scroll to position [3860, 0]
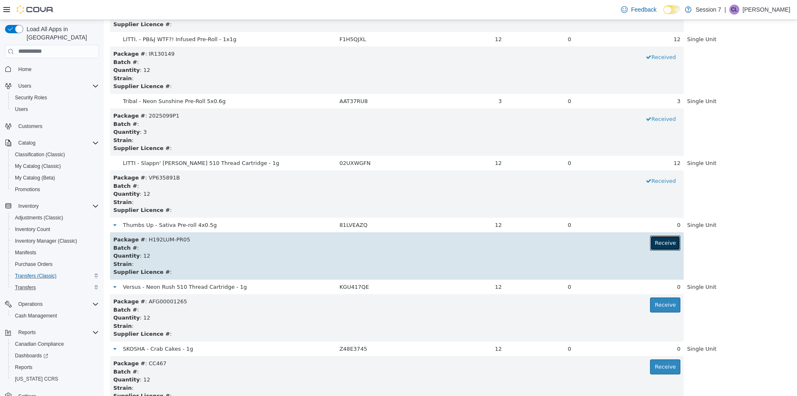
click at [661, 240] on button "Receive" at bounding box center [665, 242] width 30 height 15
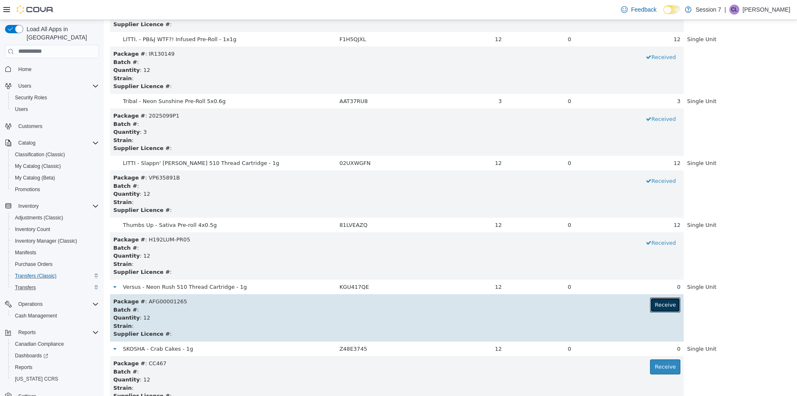
click at [656, 303] on button "Receive" at bounding box center [665, 304] width 30 height 15
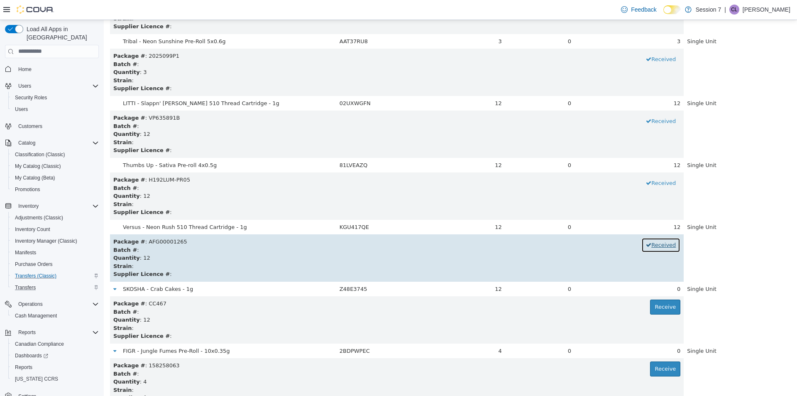
scroll to position [4026, 0]
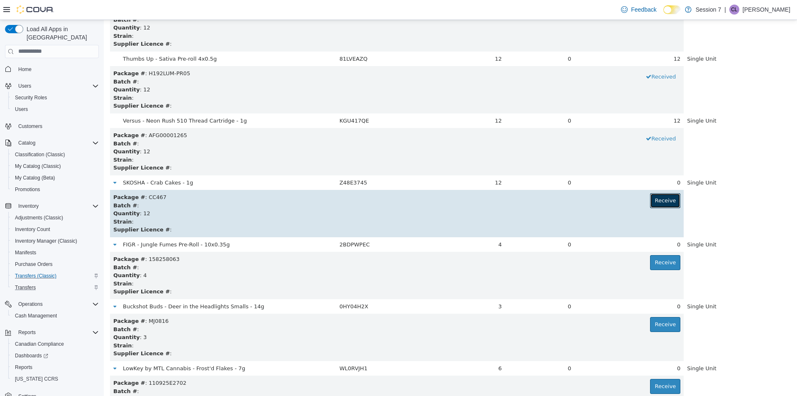
click at [657, 193] on button "Receive" at bounding box center [665, 200] width 30 height 15
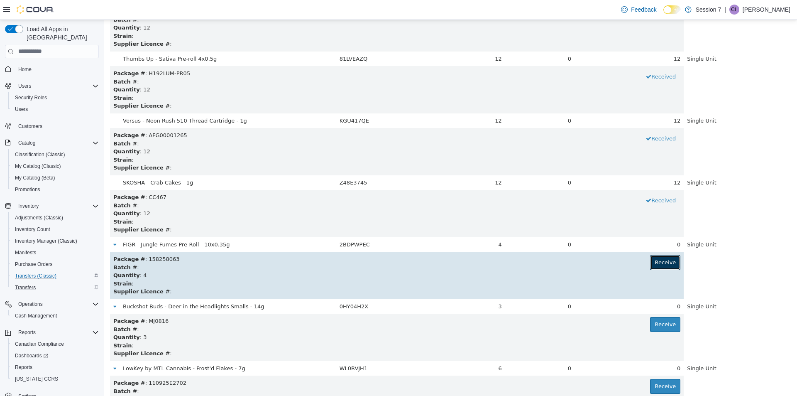
click at [652, 263] on button "Receive" at bounding box center [665, 261] width 30 height 15
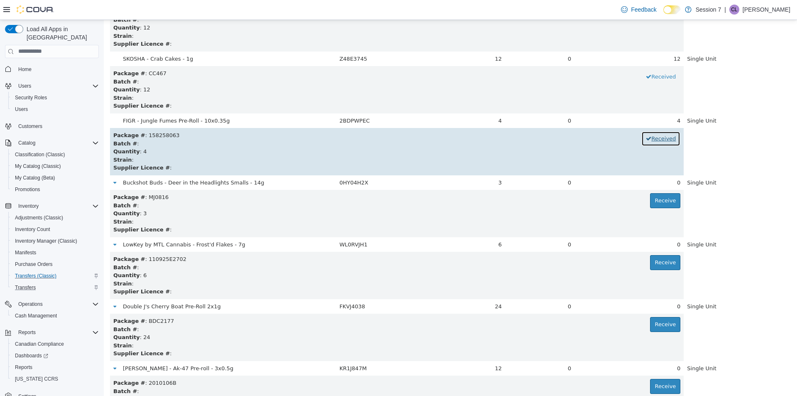
scroll to position [4150, 0]
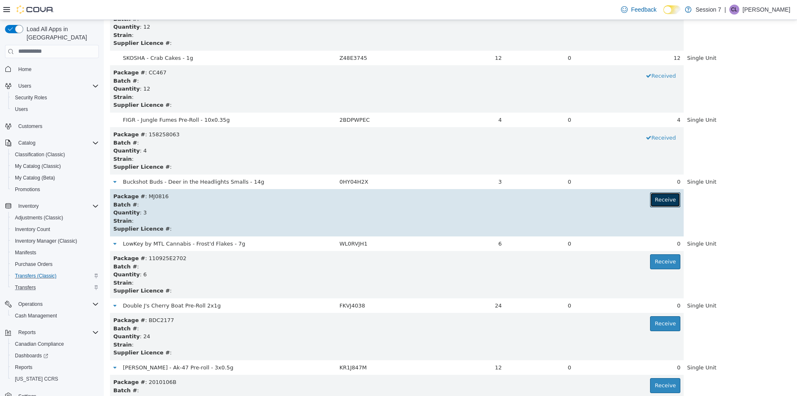
click at [665, 200] on button "Receive" at bounding box center [665, 199] width 30 height 15
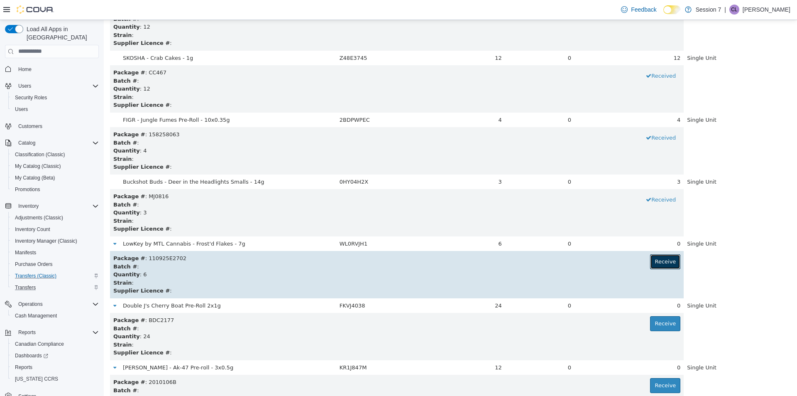
click at [659, 259] on button "Receive" at bounding box center [665, 261] width 30 height 15
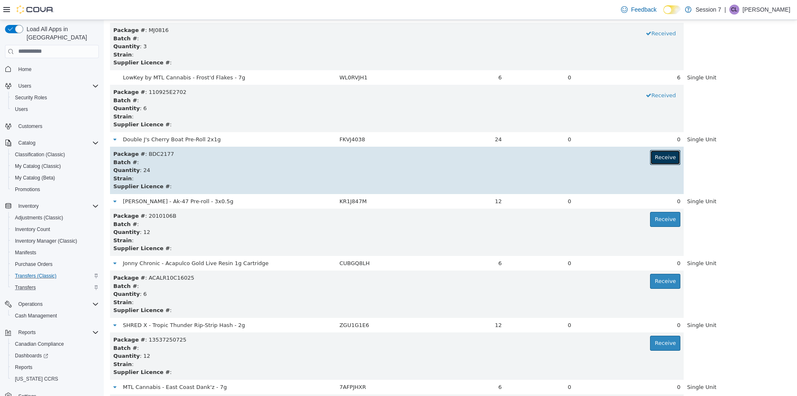
click at [669, 151] on button "Receive" at bounding box center [665, 156] width 30 height 15
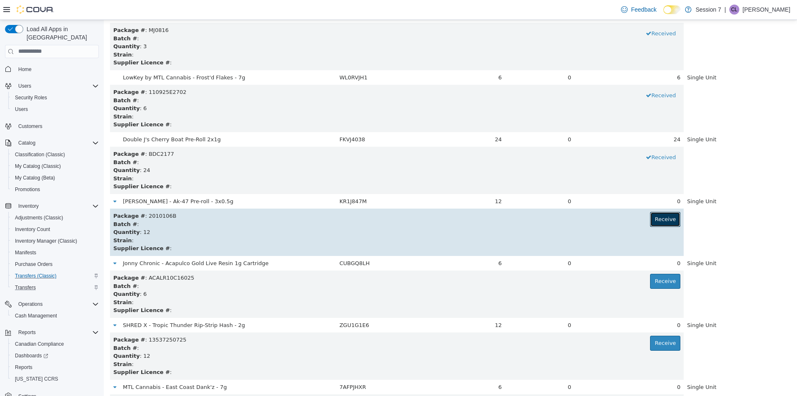
click at [659, 223] on button "Receive" at bounding box center [665, 218] width 30 height 15
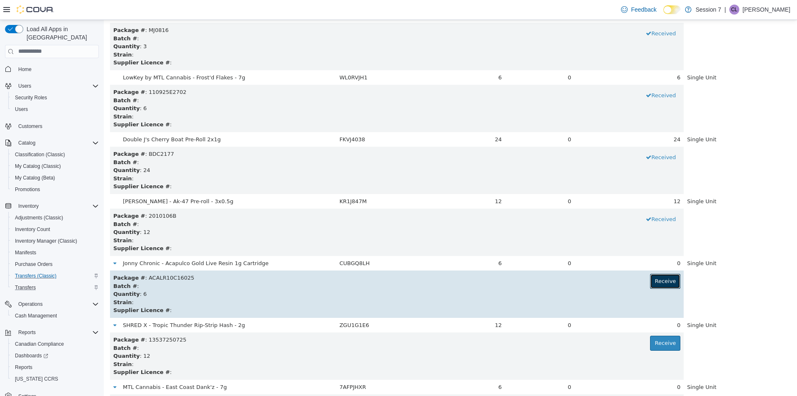
click at [660, 283] on button "Receive" at bounding box center [665, 280] width 30 height 15
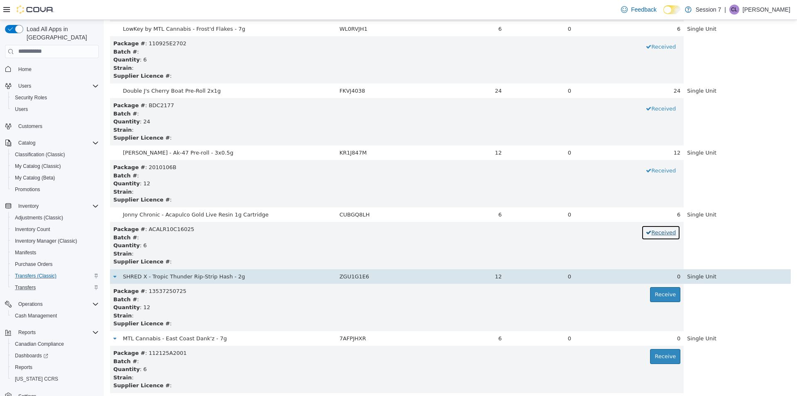
scroll to position [4385, 0]
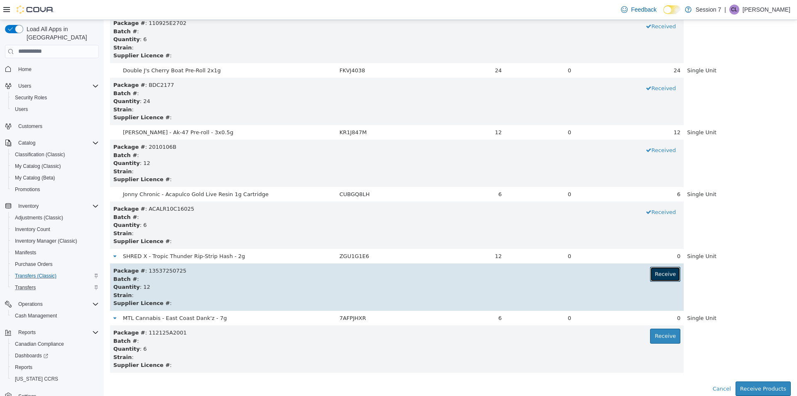
click at [656, 280] on button "Receive" at bounding box center [665, 273] width 30 height 15
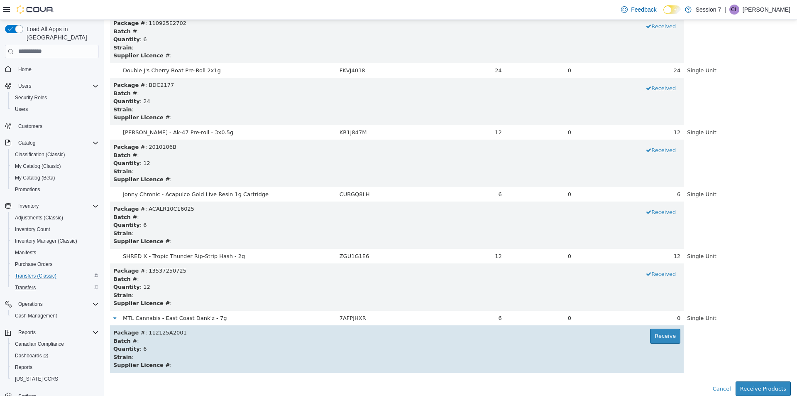
click at [662, 349] on div "Quantity : 6" at bounding box center [396, 348] width 567 height 8
click at [662, 335] on button "Receive" at bounding box center [665, 335] width 30 height 15
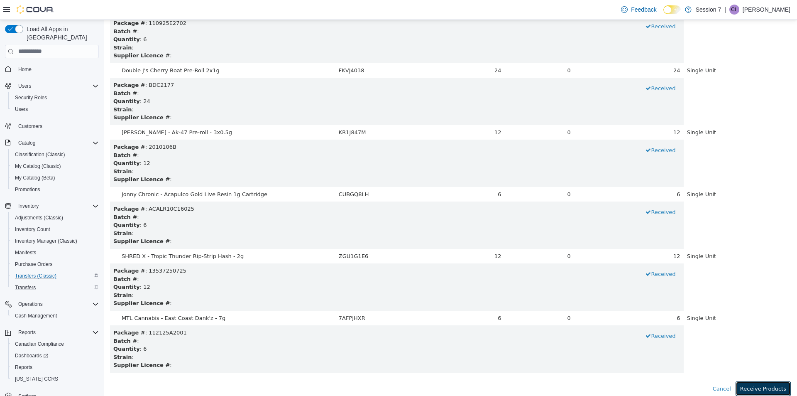
click at [766, 386] on button "Receive Products" at bounding box center [762, 388] width 55 height 15
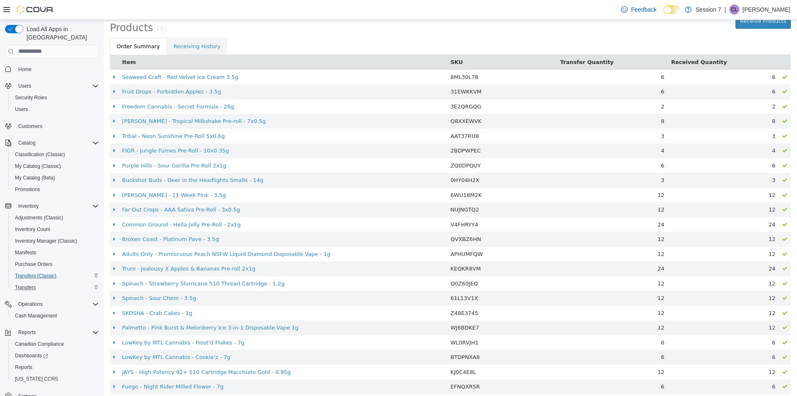
scroll to position [0, 0]
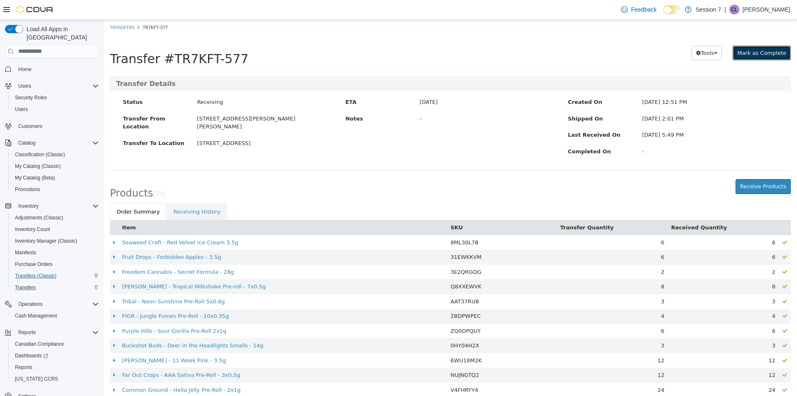
click at [761, 52] on span "Mark as Complete" at bounding box center [761, 52] width 49 height 6
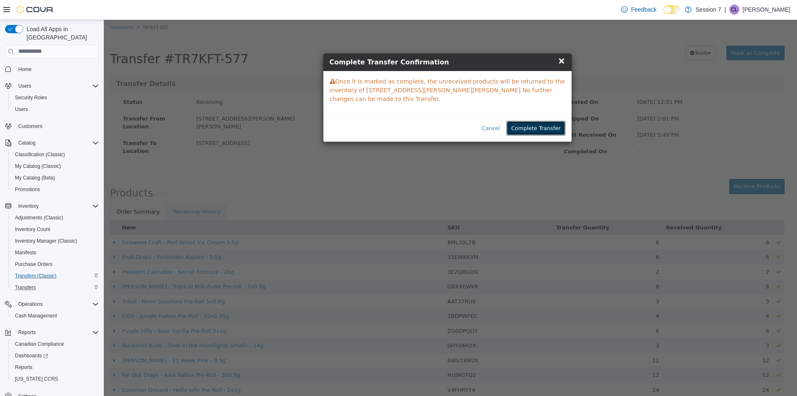
click at [541, 120] on button "Complete Transfer" at bounding box center [535, 127] width 59 height 15
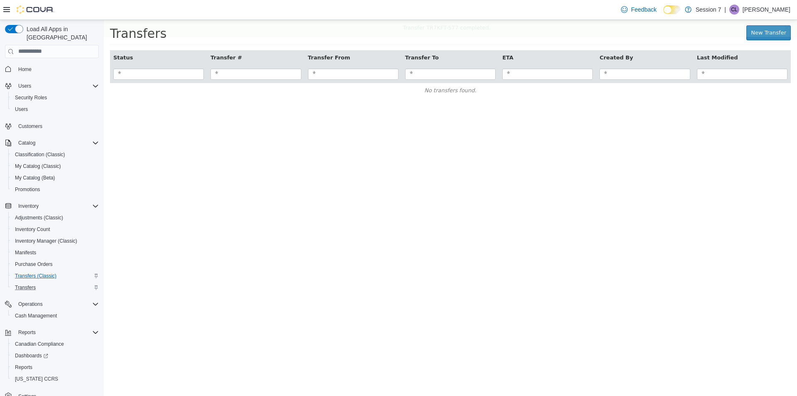
click at [773, 10] on p "[PERSON_NAME]" at bounding box center [766, 10] width 48 height 10
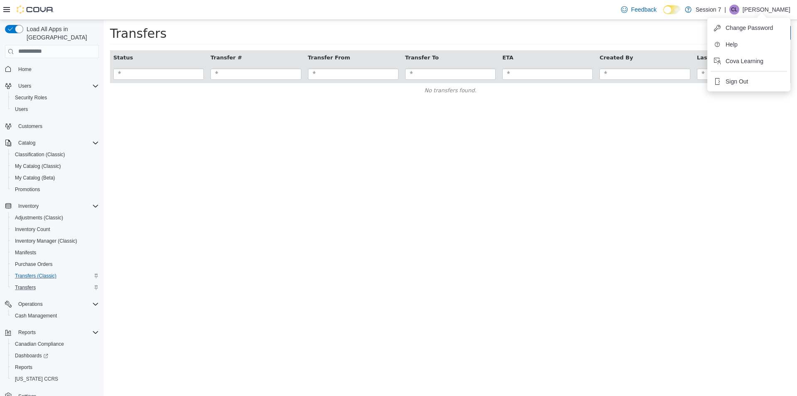
click at [703, 106] on html "× Transfer TR7KFT-577 completed. Transfers New Transfer Status Transfer # Trans…" at bounding box center [450, 63] width 693 height 86
click at [735, 80] on span "Sign Out" at bounding box center [736, 81] width 22 height 8
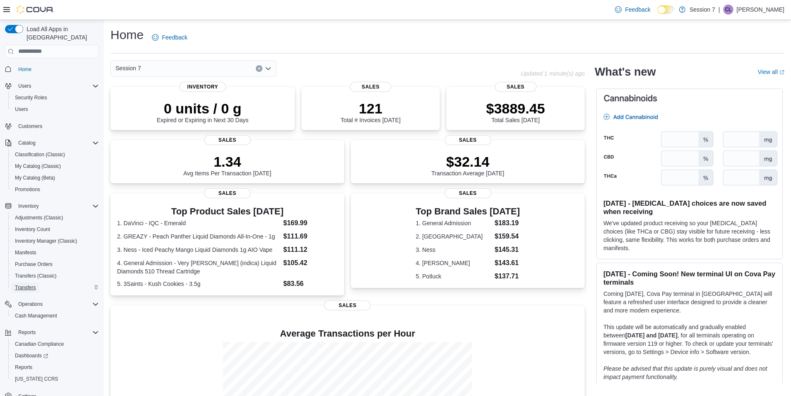
click at [27, 284] on span "Transfers" at bounding box center [25, 287] width 21 height 7
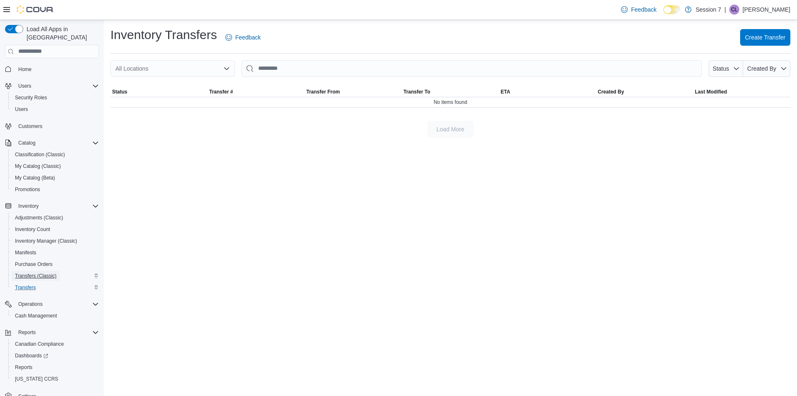
click at [39, 272] on span "Transfers (Classic)" at bounding box center [36, 275] width 42 height 7
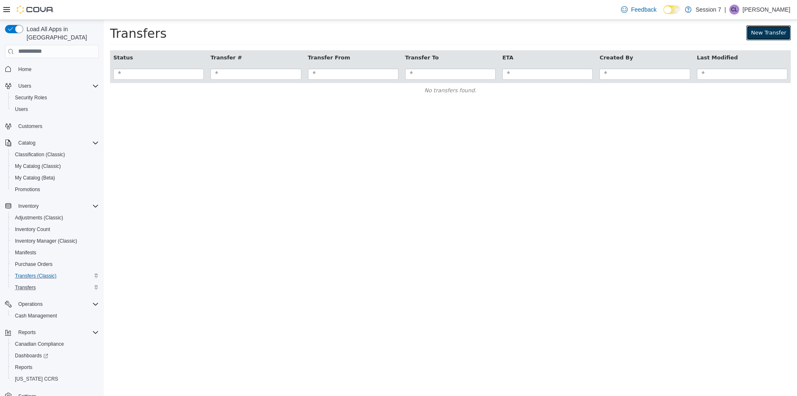
click at [774, 32] on link "New Transfer" at bounding box center [768, 32] width 44 height 15
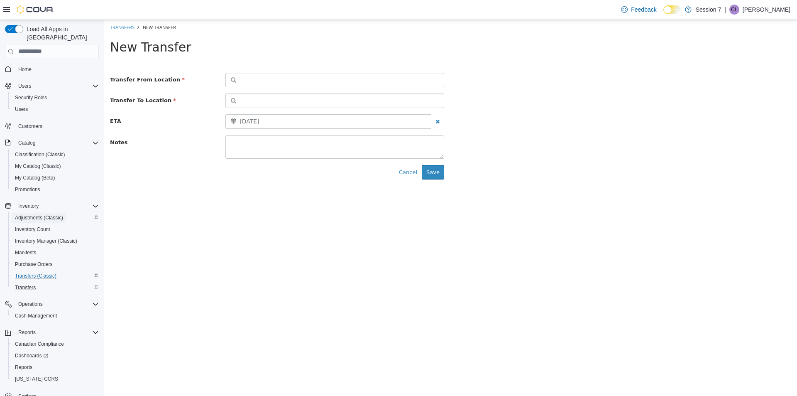
click at [32, 214] on span "Adjustments (Classic)" at bounding box center [39, 217] width 48 height 7
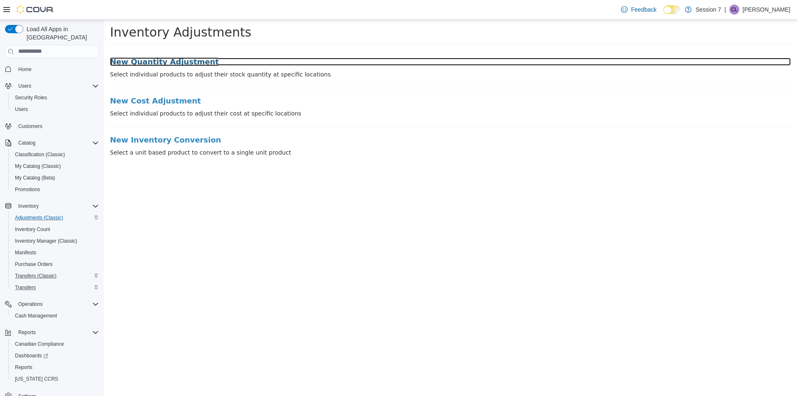
click at [156, 64] on h3 "New Quantity Adjustment" at bounding box center [450, 61] width 681 height 8
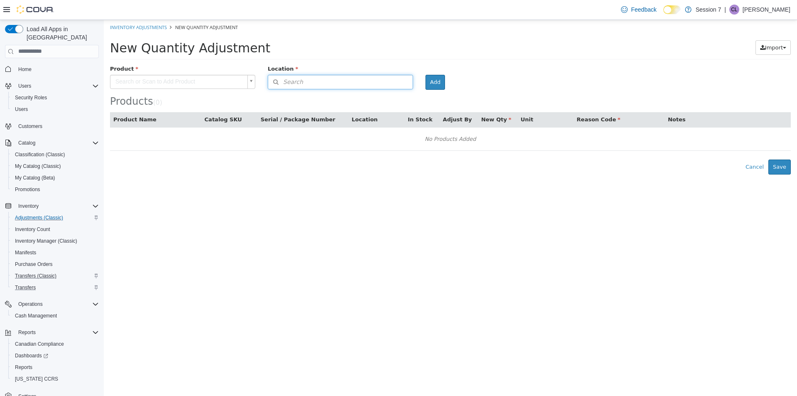
click at [295, 85] on span "Search" at bounding box center [285, 81] width 35 height 9
click at [402, 93] on span "or browse" at bounding box center [392, 96] width 41 height 14
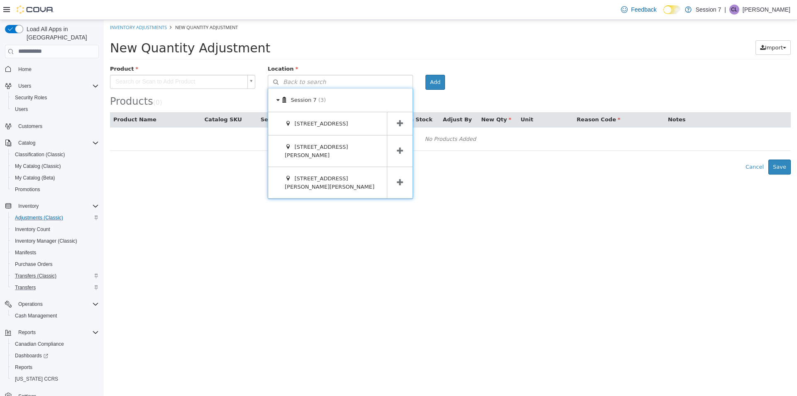
click at [404, 129] on span at bounding box center [400, 123] width 26 height 23
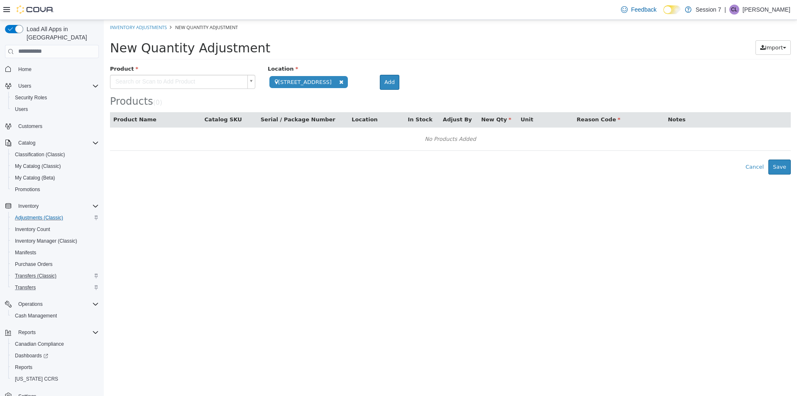
click at [156, 83] on body "**********" at bounding box center [450, 97] width 693 height 154
type input "******"
type input "**********"
click at [440, 78] on body "**********" at bounding box center [450, 97] width 693 height 154
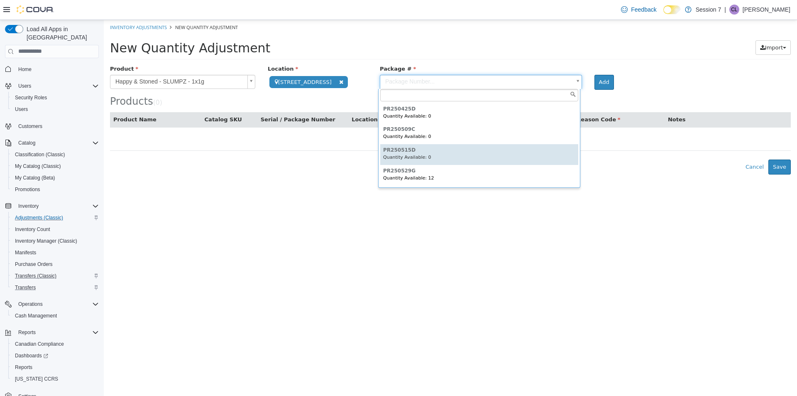
type input "*********"
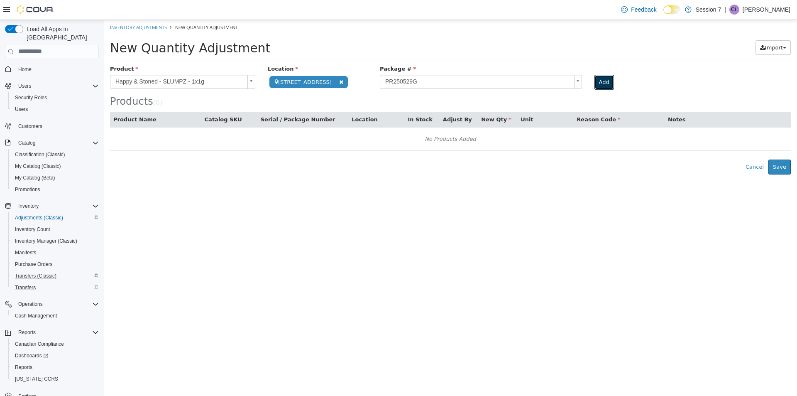
click at [603, 85] on button "Add" at bounding box center [604, 81] width 20 height 15
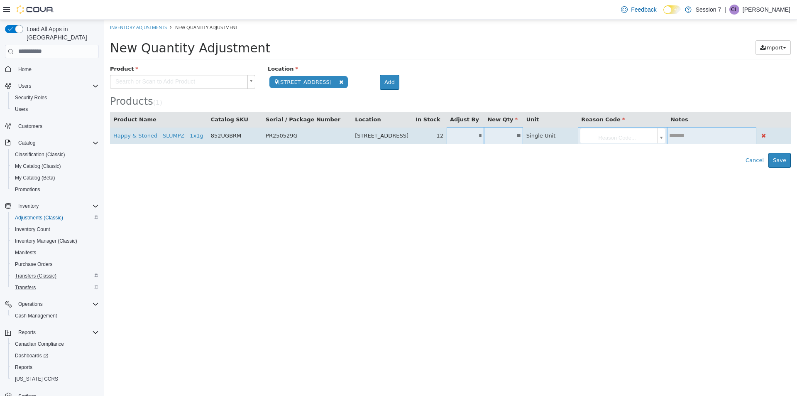
click at [475, 134] on input "*" at bounding box center [466, 135] width 38 height 6
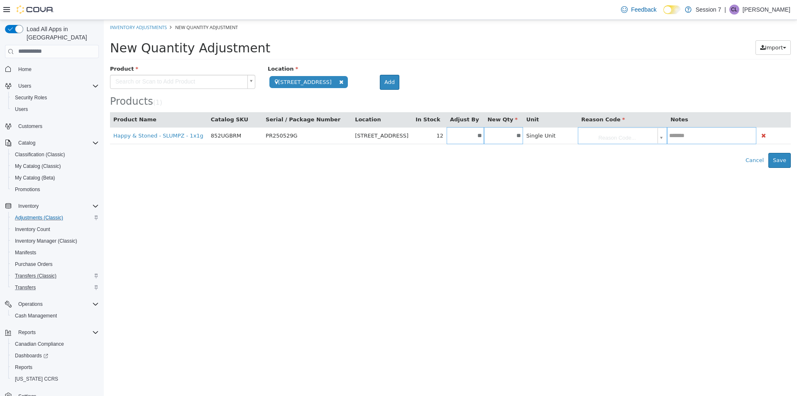
type input "**"
click at [500, 167] on html "**********" at bounding box center [450, 94] width 693 height 148
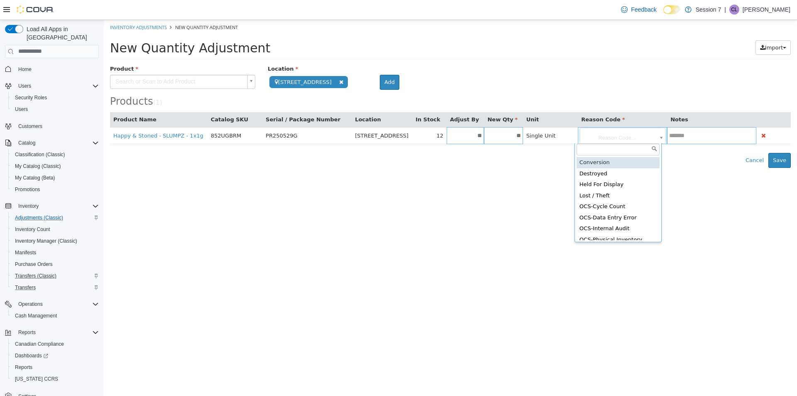
click at [617, 136] on body "**********" at bounding box center [450, 94] width 693 height 148
type input "**********"
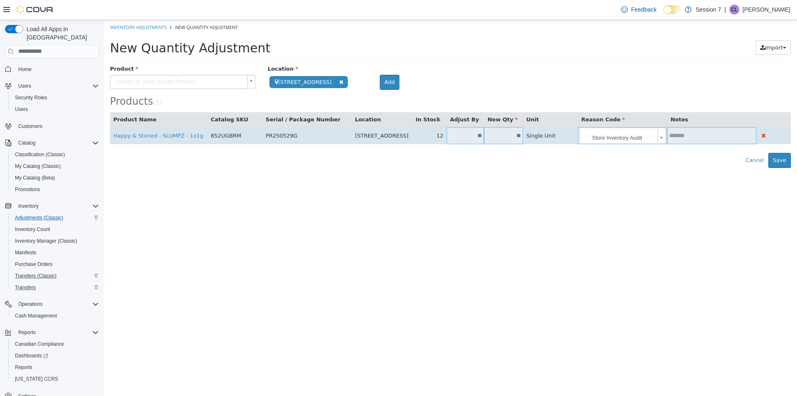
click at [693, 132] on input "text" at bounding box center [711, 135] width 89 height 6
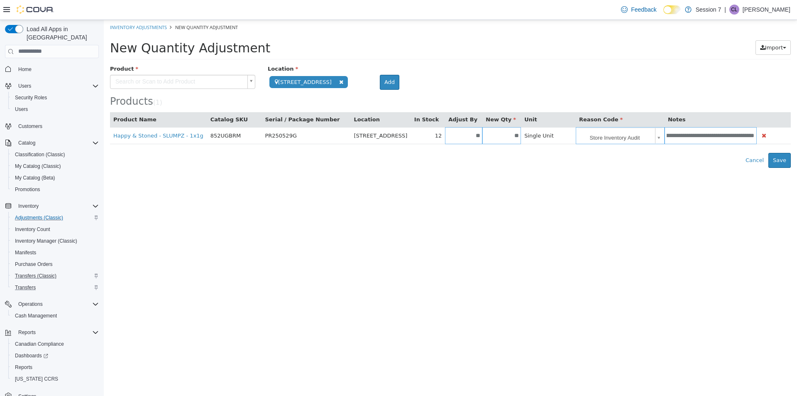
scroll to position [0, 26]
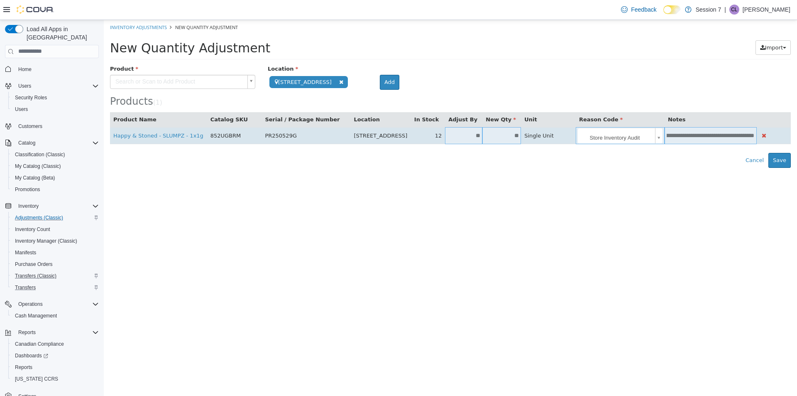
type input "**********"
click at [471, 130] on td "**" at bounding box center [463, 135] width 37 height 17
click at [470, 137] on input "**" at bounding box center [463, 135] width 37 height 6
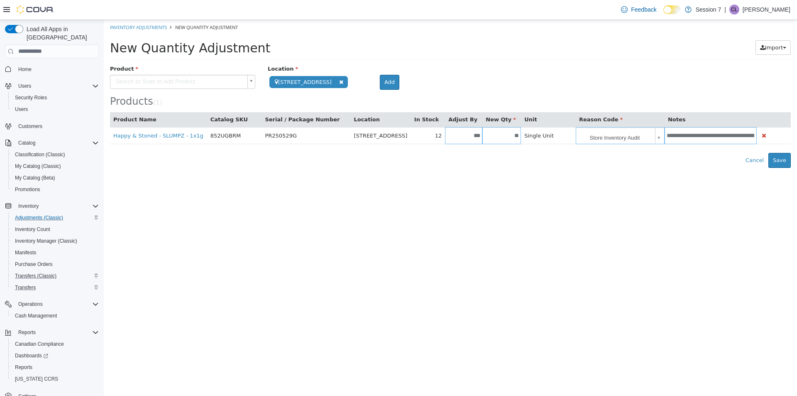
type input "***"
type input "*"
click at [470, 144] on div "**********" at bounding box center [450, 115] width 681 height 103
click at [485, 167] on html "**********" at bounding box center [450, 94] width 693 height 148
click at [785, 162] on button "Save" at bounding box center [779, 159] width 22 height 15
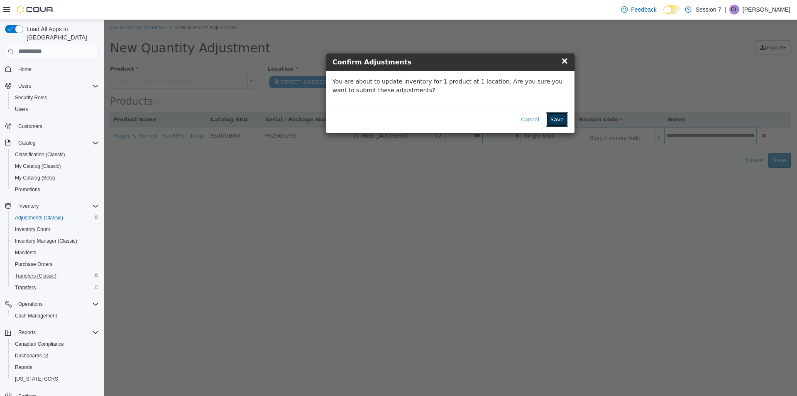
click at [564, 118] on button "Save" at bounding box center [557, 119] width 22 height 15
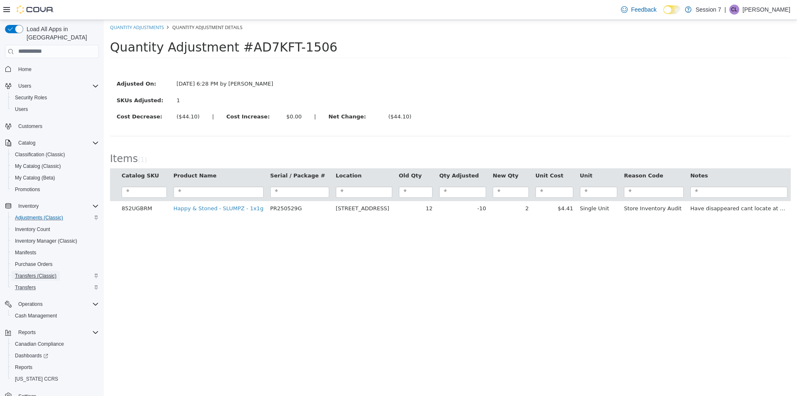
click at [36, 272] on span "Transfers (Classic)" at bounding box center [36, 275] width 42 height 7
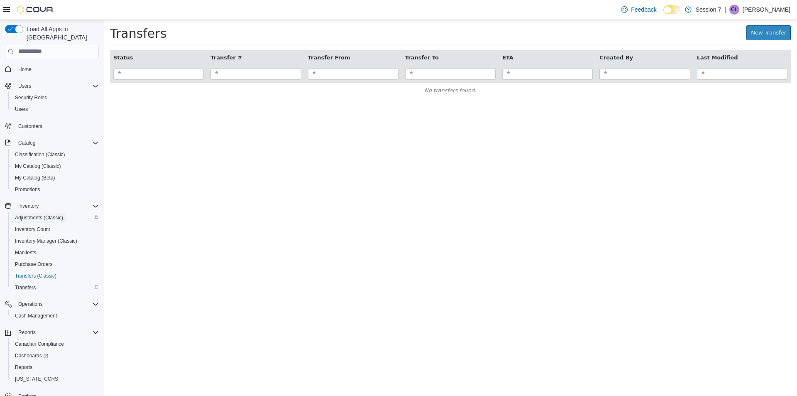
click at [51, 212] on span "Adjustments (Classic)" at bounding box center [39, 217] width 48 height 10
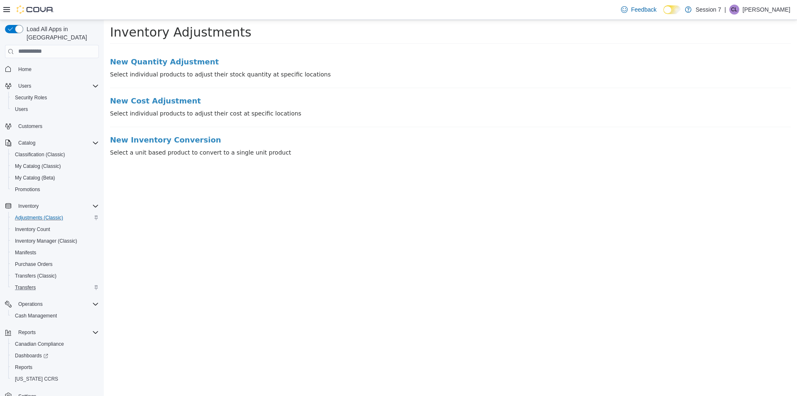
click at [173, 67] on li "New Quantity Adjustment Select individual products to adjust their stock quanti…" at bounding box center [450, 72] width 681 height 30
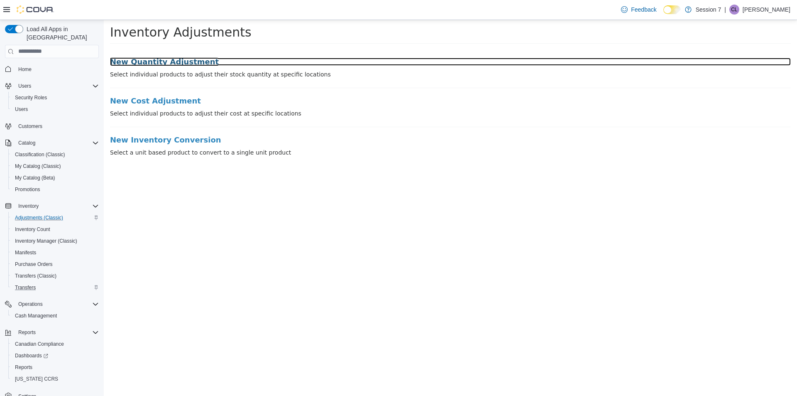
click at [153, 58] on h3 "New Quantity Adjustment" at bounding box center [450, 61] width 681 height 8
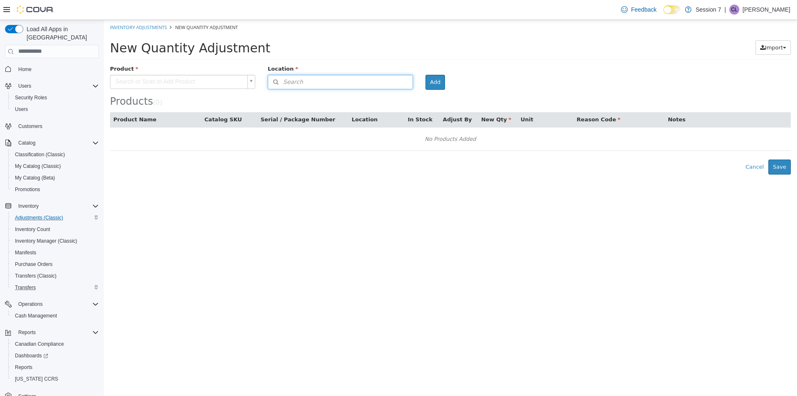
click at [306, 75] on button "Search" at bounding box center [340, 81] width 145 height 15
click at [382, 92] on span "or browse" at bounding box center [392, 96] width 41 height 14
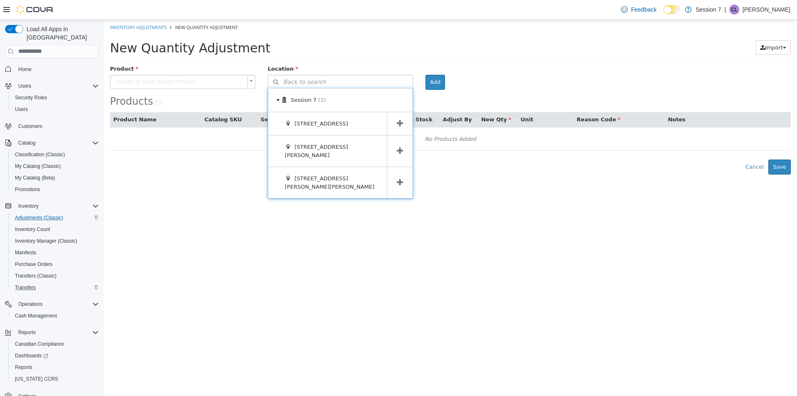
click at [409, 166] on span at bounding box center [400, 181] width 26 height 31
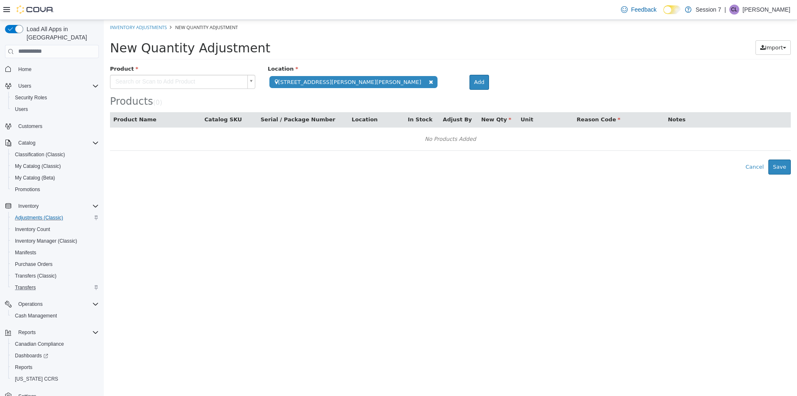
click at [186, 70] on div "Product" at bounding box center [183, 69] width 158 height 10
click at [183, 79] on body "**********" at bounding box center [450, 97] width 693 height 154
type input "******"
type input "**********"
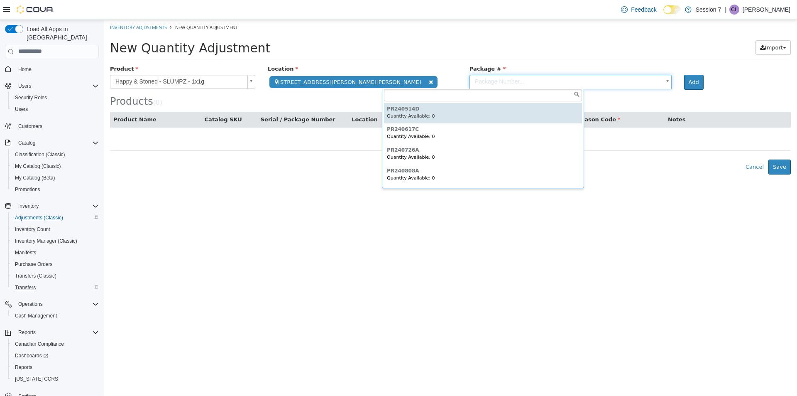
drag, startPoint x: 402, startPoint y: 78, endPoint x: 413, endPoint y: 81, distance: 11.2
click at [404, 78] on body "**********" at bounding box center [450, 97] width 693 height 154
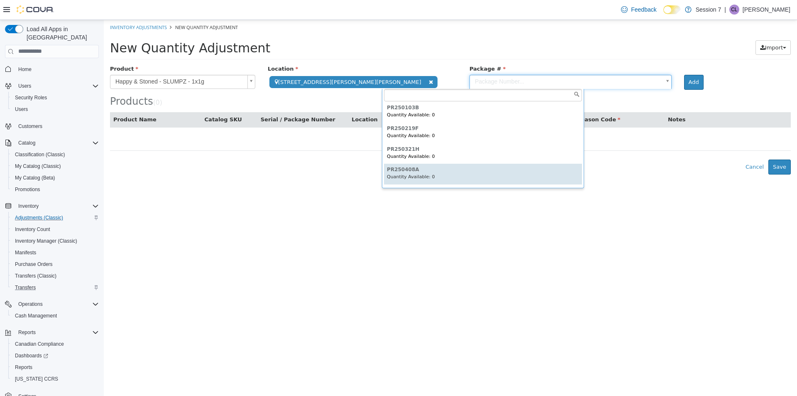
scroll to position [288, 0]
type input "*********"
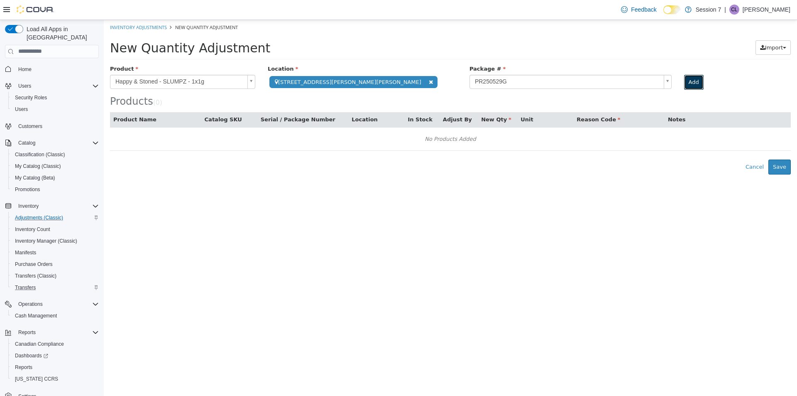
click at [684, 86] on button "Add" at bounding box center [694, 81] width 20 height 15
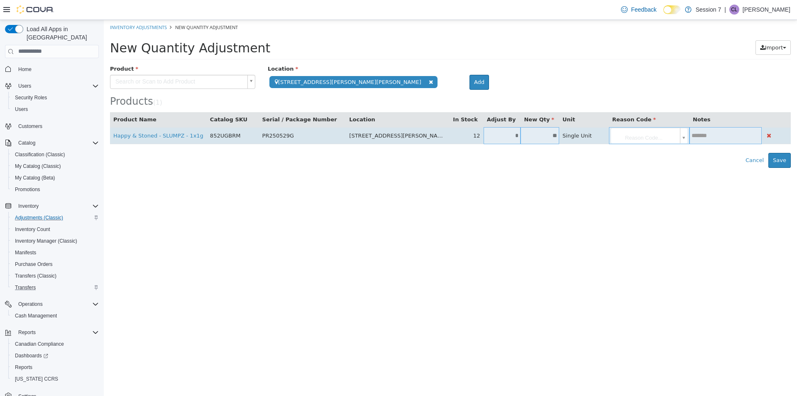
click at [484, 137] on input "*" at bounding box center [502, 135] width 37 height 6
type input "**"
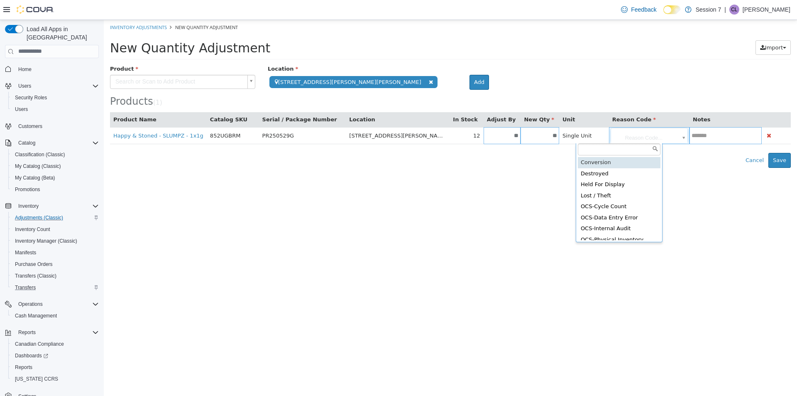
drag, startPoint x: 588, startPoint y: 130, endPoint x: 595, endPoint y: 135, distance: 8.4
click at [588, 130] on body "**********" at bounding box center [450, 94] width 693 height 148
type input "**"
type input "**********"
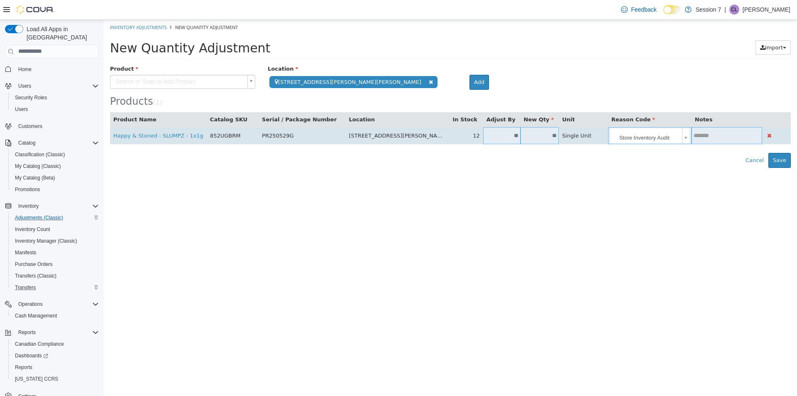
click at [698, 130] on td at bounding box center [726, 135] width 71 height 17
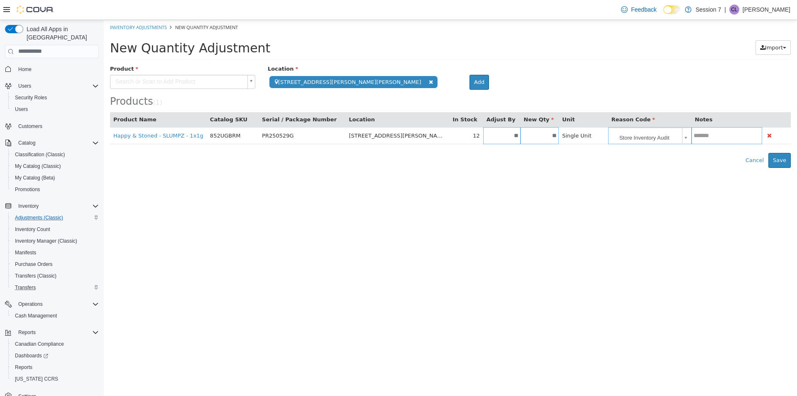
click at [699, 125] on th "Notes" at bounding box center [726, 119] width 71 height 15
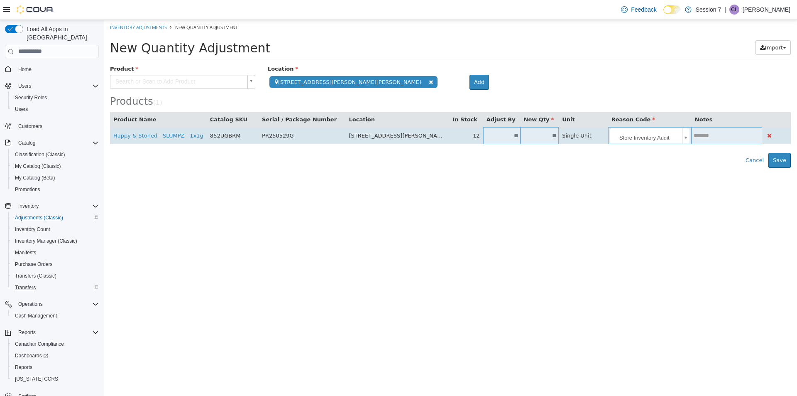
click at [698, 132] on input "text" at bounding box center [726, 135] width 71 height 6
paste input "**********"
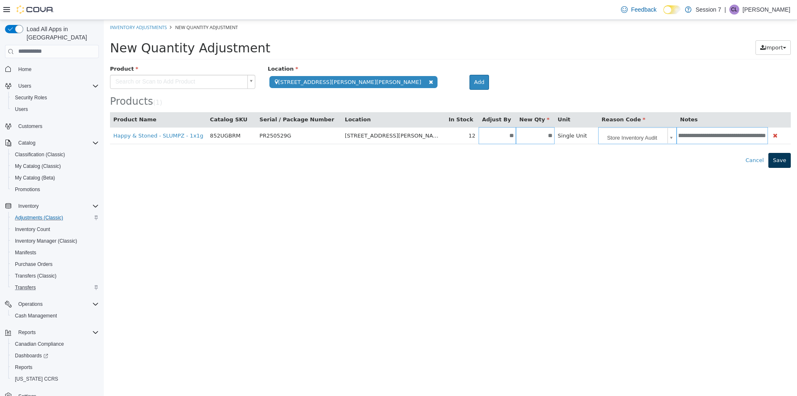
type input "**********"
click at [784, 161] on button "Save" at bounding box center [779, 159] width 22 height 15
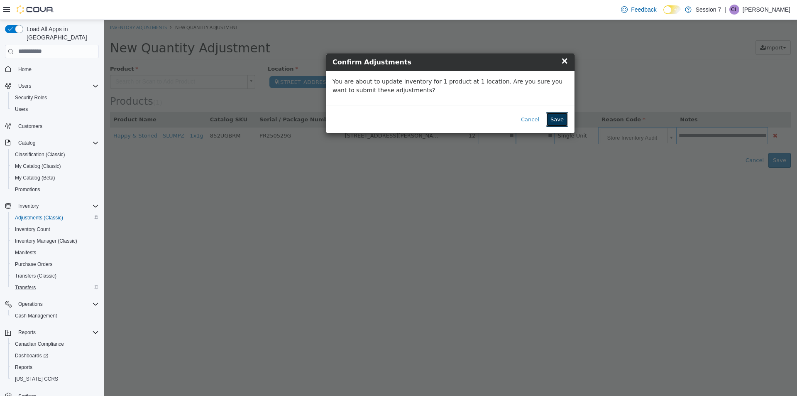
click at [558, 119] on button "Save" at bounding box center [557, 119] width 22 height 15
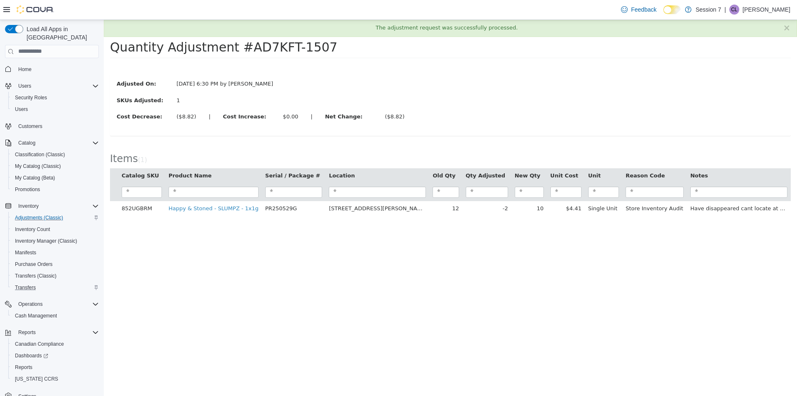
click at [759, 9] on p "[PERSON_NAME]" at bounding box center [766, 10] width 48 height 10
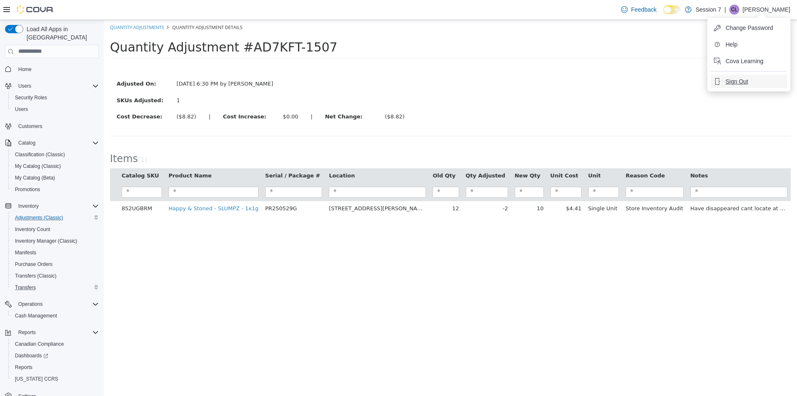
click at [742, 78] on span "Sign Out" at bounding box center [736, 81] width 22 height 8
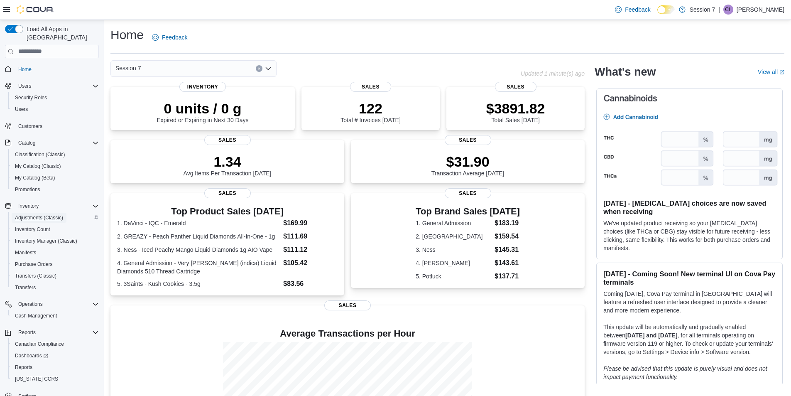
click at [54, 214] on span "Adjustments (Classic)" at bounding box center [39, 217] width 48 height 7
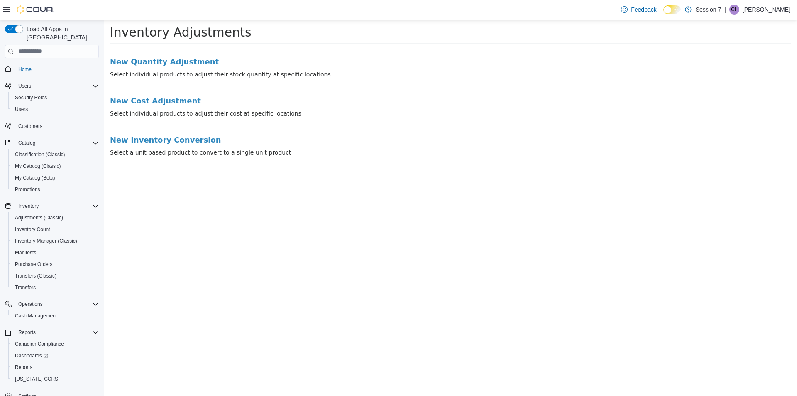
click at [176, 51] on div "New Quantity Adjustment Select individual products to adjust their stock quanti…" at bounding box center [450, 105] width 693 height 112
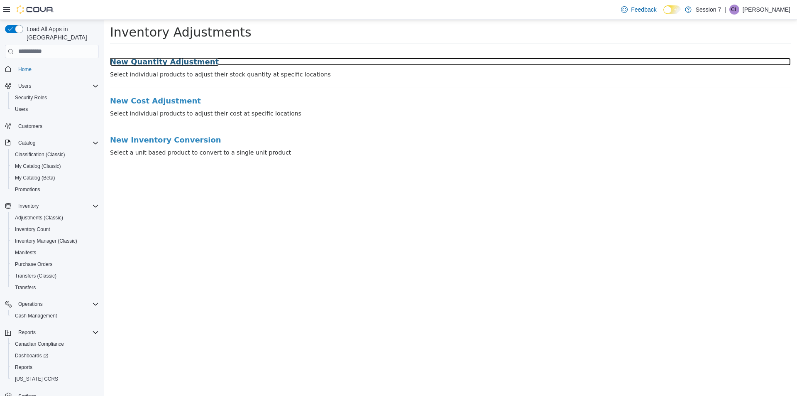
click at [176, 59] on h3 "New Quantity Adjustment" at bounding box center [450, 61] width 681 height 8
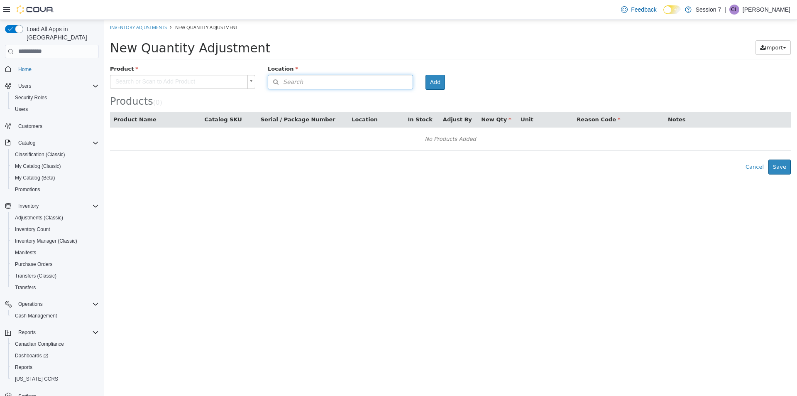
click at [326, 79] on button "Search" at bounding box center [340, 81] width 145 height 15
click at [400, 98] on span "or browse" at bounding box center [392, 96] width 41 height 14
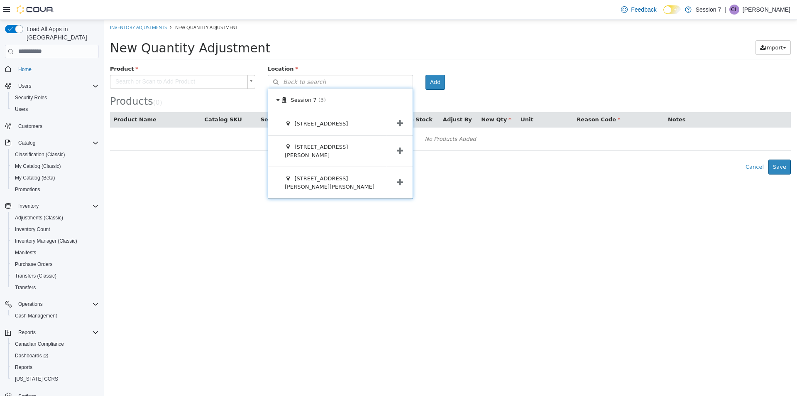
click at [401, 126] on icon at bounding box center [400, 123] width 6 height 8
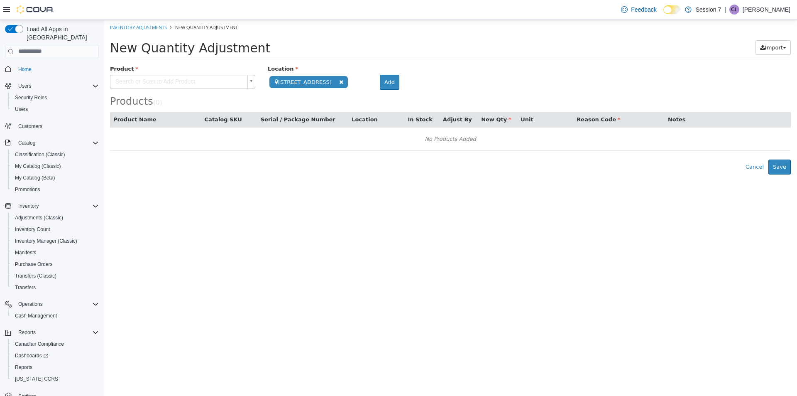
click at [182, 83] on body "**********" at bounding box center [450, 97] width 693 height 154
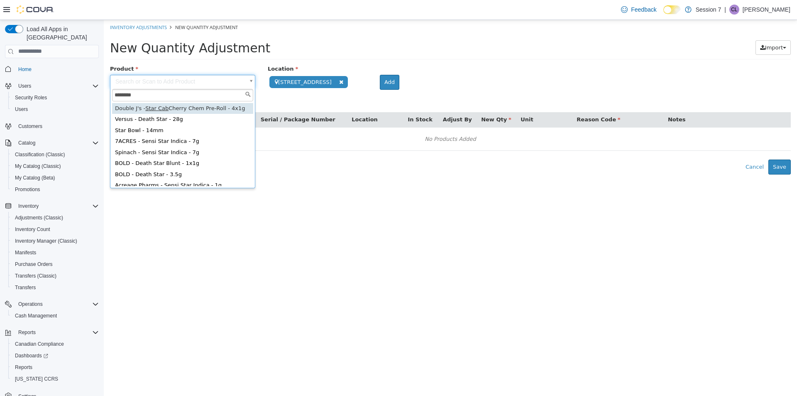
type input "********"
type input "**********"
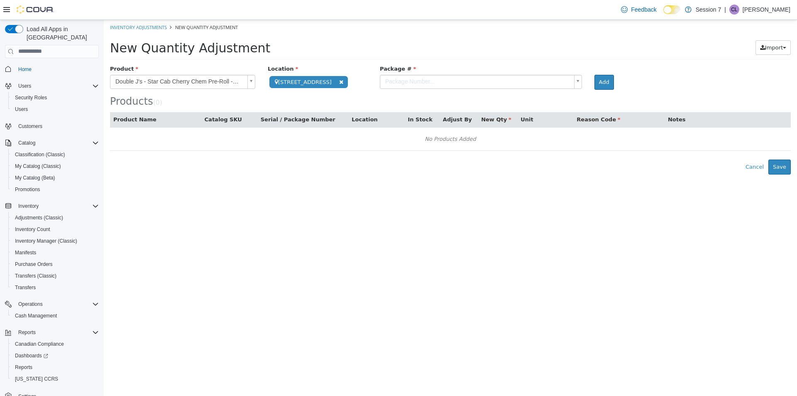
click at [403, 81] on body "**********" at bounding box center [450, 97] width 693 height 154
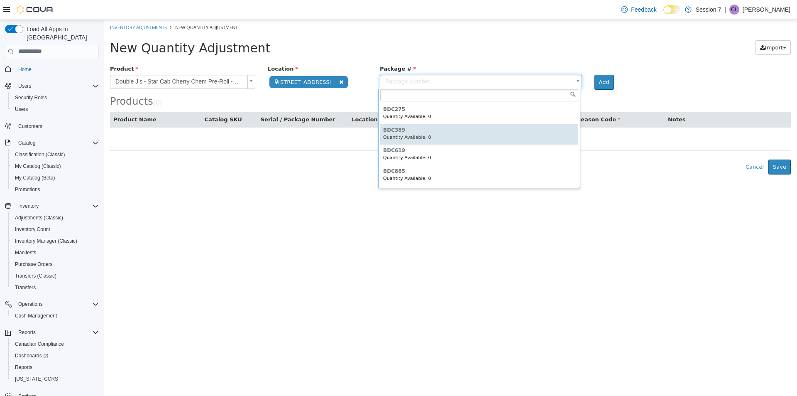
scroll to position [185, 0]
type input "*******"
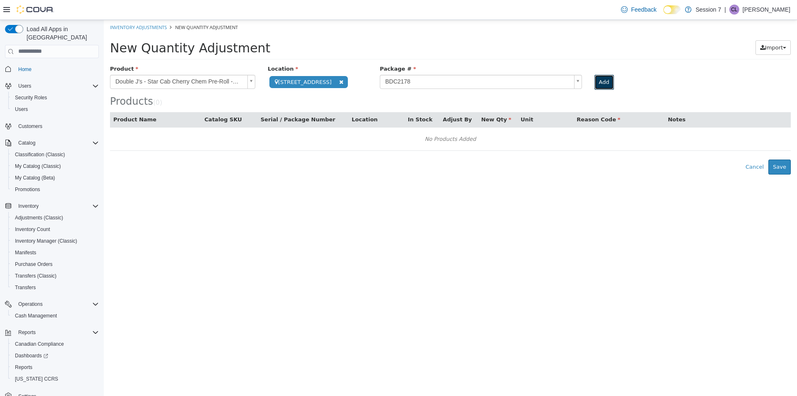
click at [601, 82] on button "Add" at bounding box center [604, 81] width 20 height 15
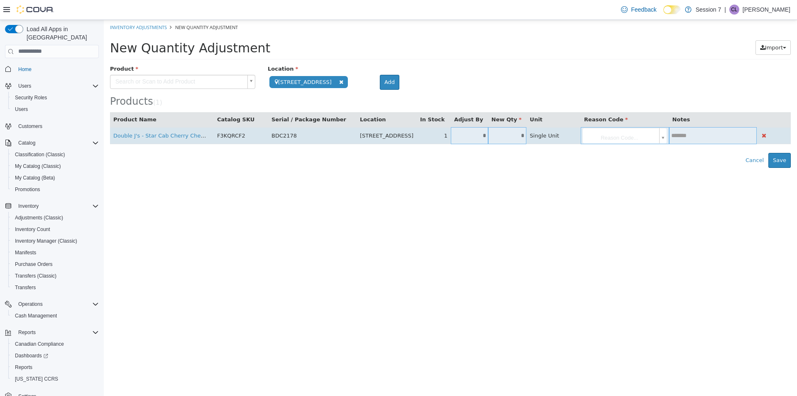
click at [486, 130] on td "*" at bounding box center [469, 135] width 37 height 17
click at [478, 136] on input "*" at bounding box center [469, 135] width 37 height 6
type input "**"
type input "*"
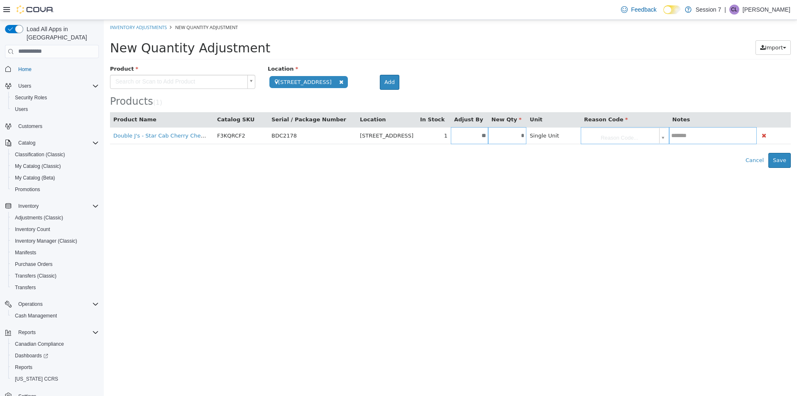
click at [599, 140] on body "**********" at bounding box center [450, 94] width 693 height 148
type input "**"
type input "**********"
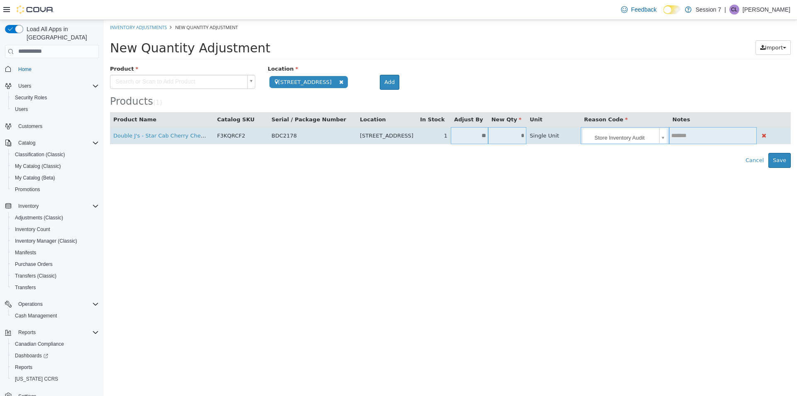
drag, startPoint x: 714, startPoint y: 120, endPoint x: 708, endPoint y: 138, distance: 19.4
click at [714, 120] on th "Notes" at bounding box center [713, 119] width 88 height 15
click at [707, 142] on td at bounding box center [713, 135] width 88 height 17
click at [706, 142] on td at bounding box center [713, 135] width 88 height 17
click at [706, 137] on input "text" at bounding box center [713, 135] width 88 height 6
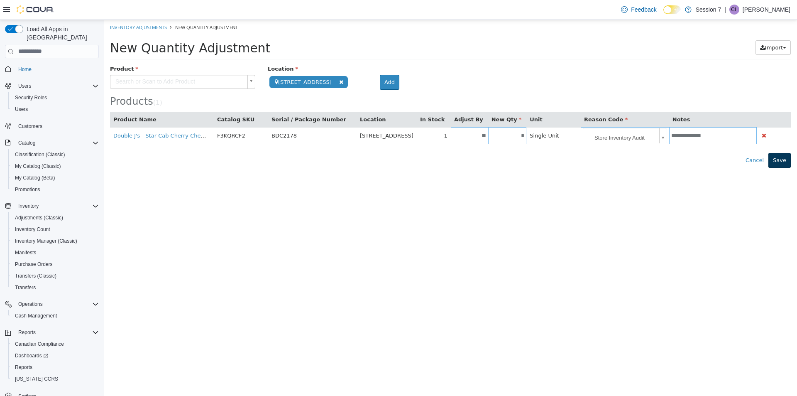
type input "**********"
click at [781, 157] on button "Save" at bounding box center [779, 159] width 22 height 15
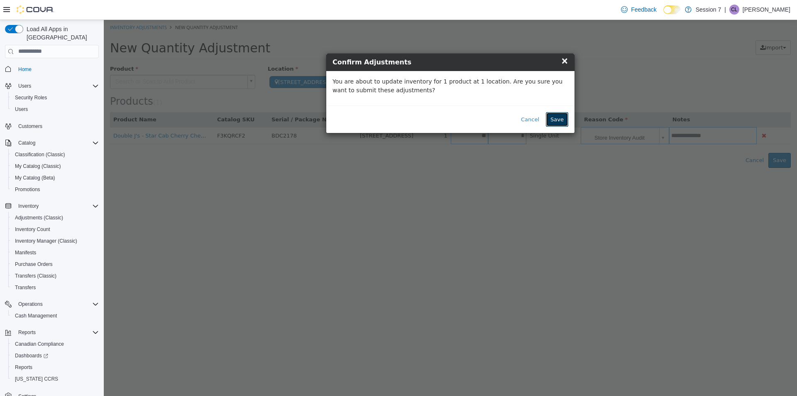
click at [558, 119] on button "Save" at bounding box center [557, 119] width 22 height 15
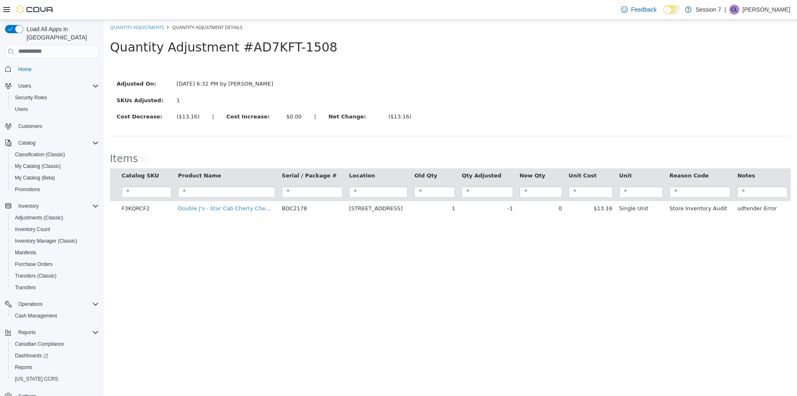
click at [757, 20] on ol "Quantity Adjustments Quantity Adjustment Details" at bounding box center [450, 27] width 693 height 15
click at [766, 11] on p "[PERSON_NAME]" at bounding box center [766, 10] width 48 height 10
click at [740, 75] on button "Sign Out" at bounding box center [749, 81] width 76 height 13
